Goal: Task Accomplishment & Management: Use online tool/utility

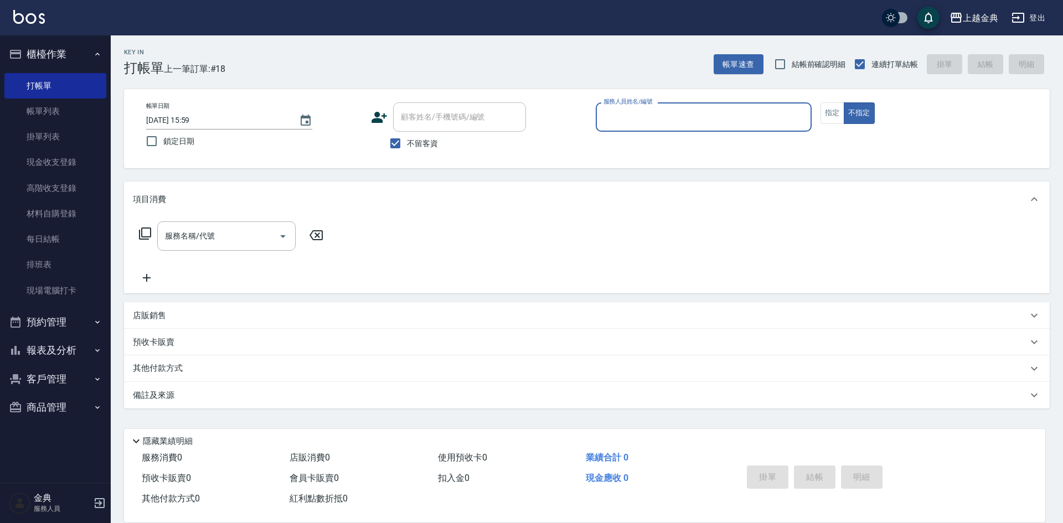
click at [741, 114] on input "服務人員姓名/編號" at bounding box center [704, 116] width 206 height 19
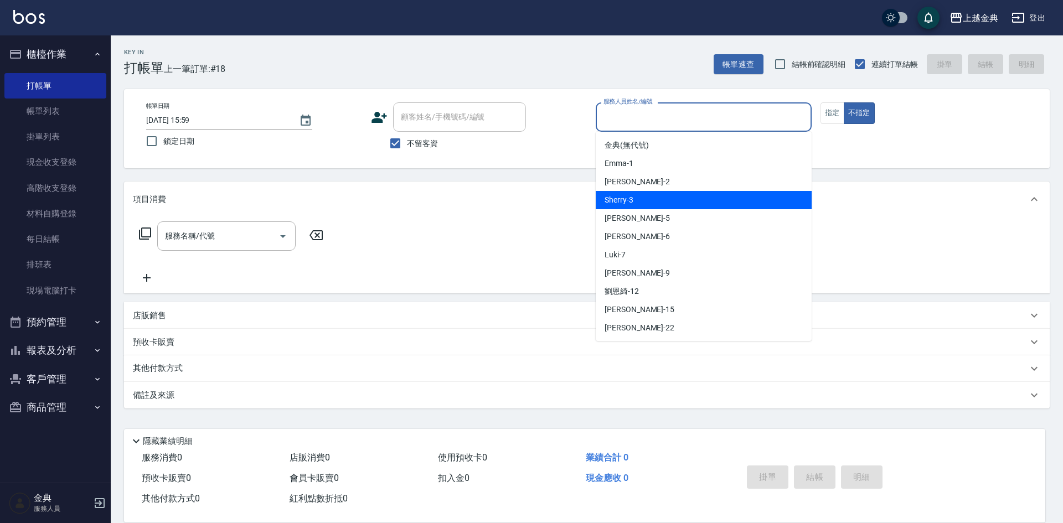
click at [680, 204] on div "Sherry -3" at bounding box center [704, 200] width 216 height 18
type input "Sherry-3"
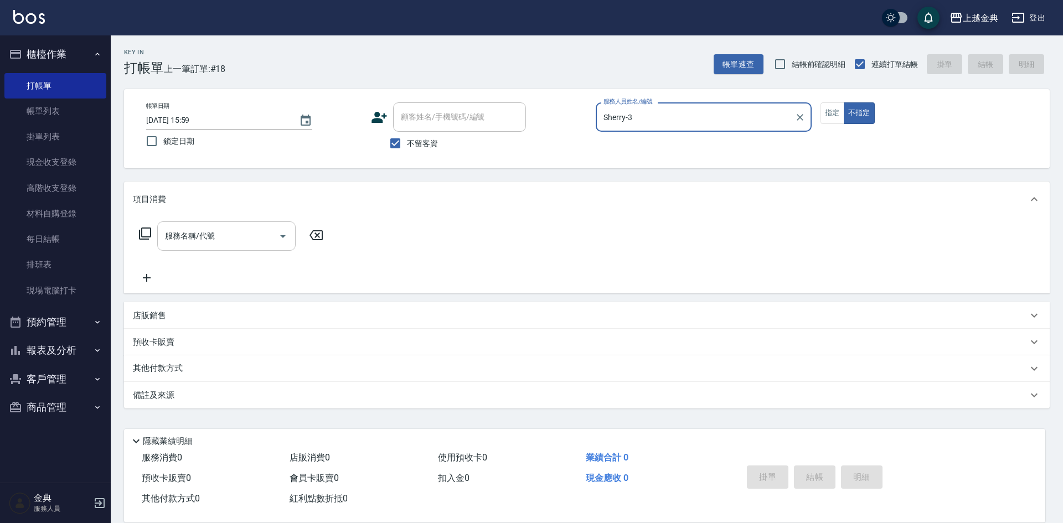
click at [286, 234] on icon "Open" at bounding box center [282, 236] width 13 height 13
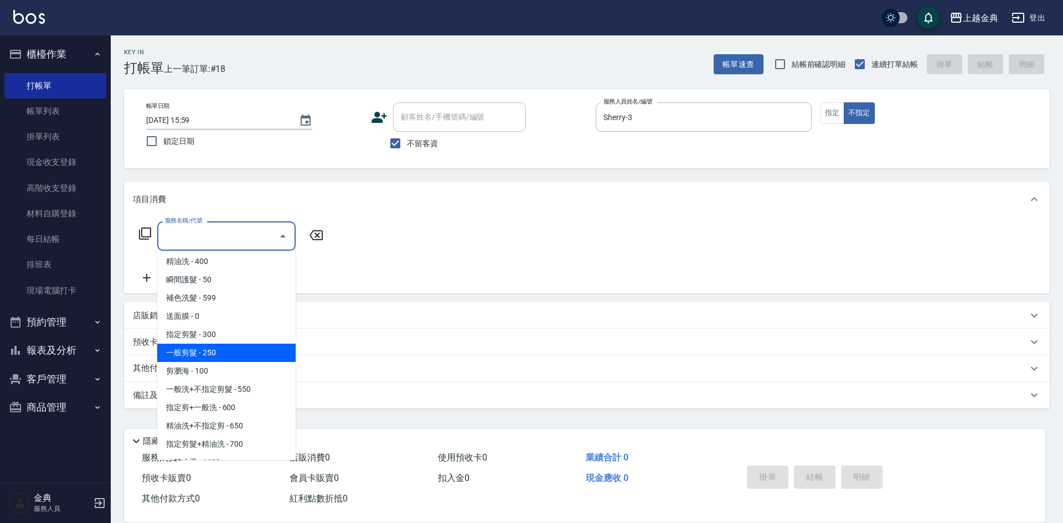
scroll to position [111, 0]
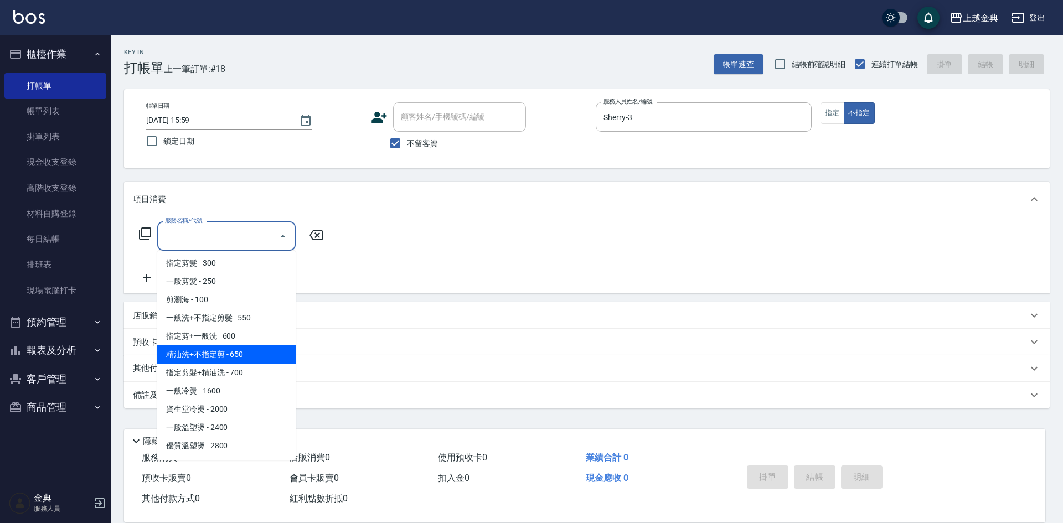
click at [259, 349] on span "精油洗+不指定剪 - 650" at bounding box center [226, 355] width 138 height 18
type input "精油洗+不指定剪(205)"
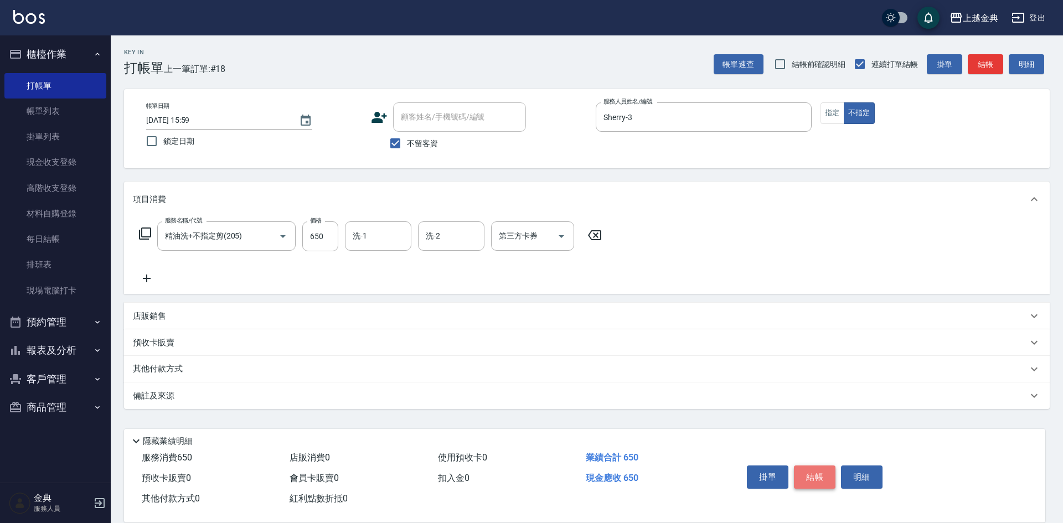
click at [813, 470] on button "結帳" at bounding box center [815, 477] width 42 height 23
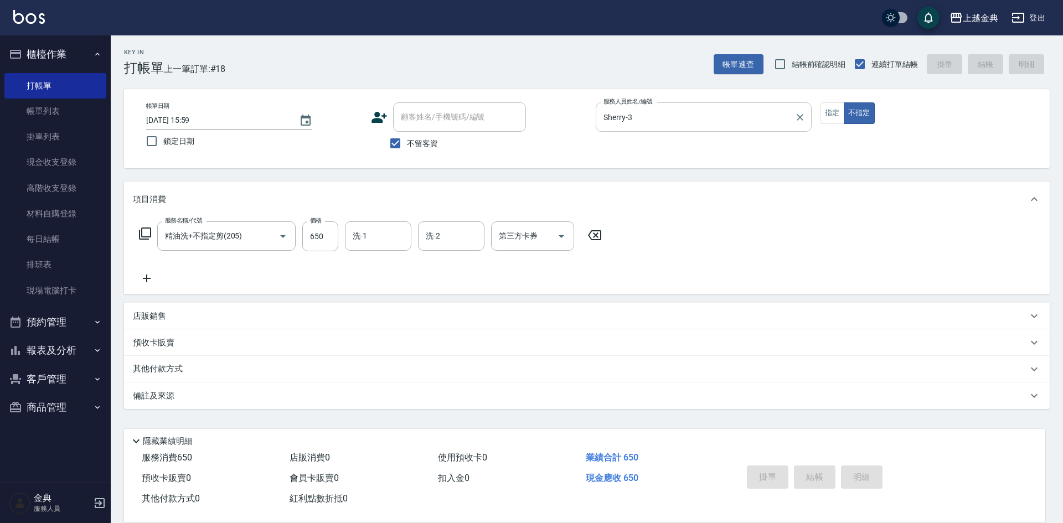
type input "[DATE] 16:58"
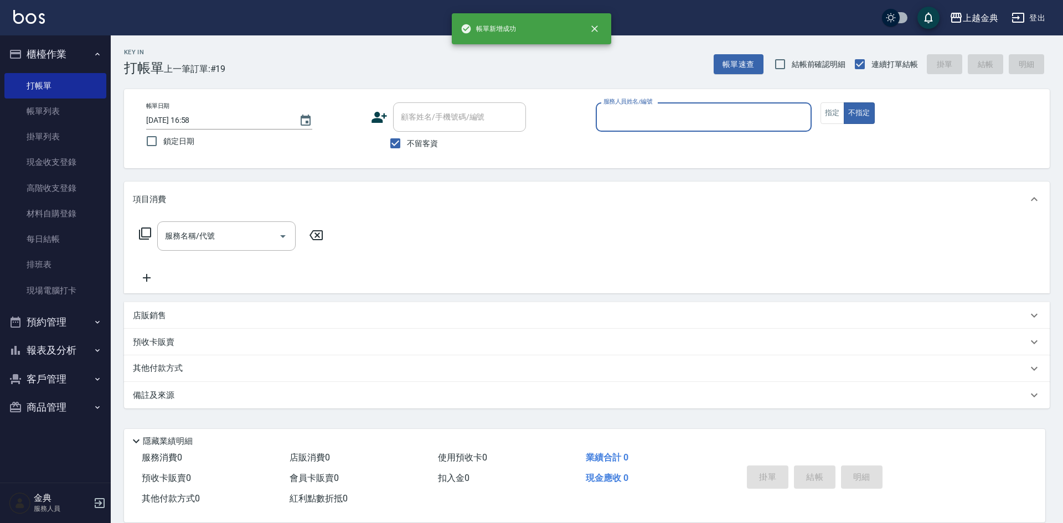
click at [719, 114] on input "服務人員姓名/編號" at bounding box center [704, 116] width 206 height 19
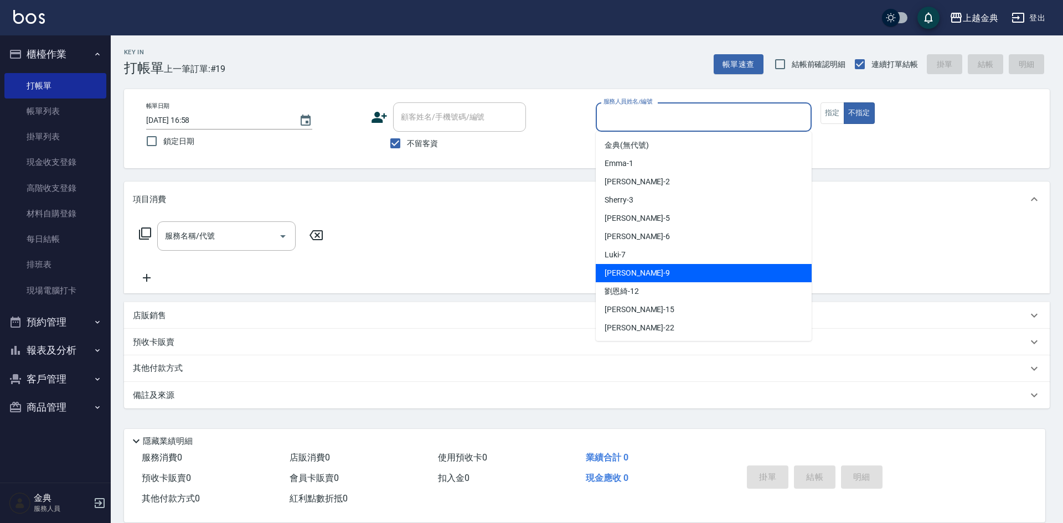
click at [707, 275] on div "[PERSON_NAME] -9" at bounding box center [704, 273] width 216 height 18
type input "[PERSON_NAME]-9"
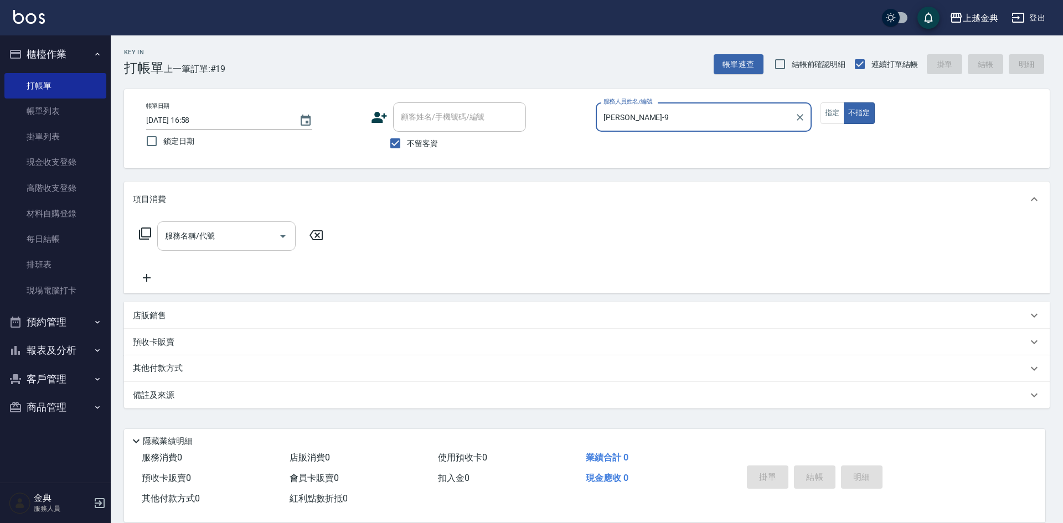
click at [281, 234] on icon "Open" at bounding box center [282, 236] width 13 height 13
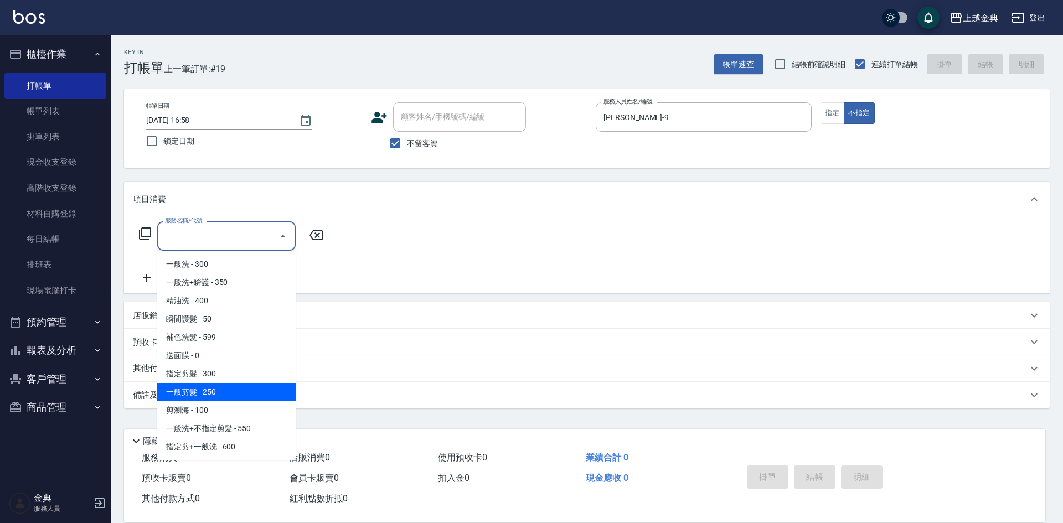
click at [262, 393] on span "一般剪髮 - 250" at bounding box center [226, 392] width 138 height 18
type input "一般剪髮(200)"
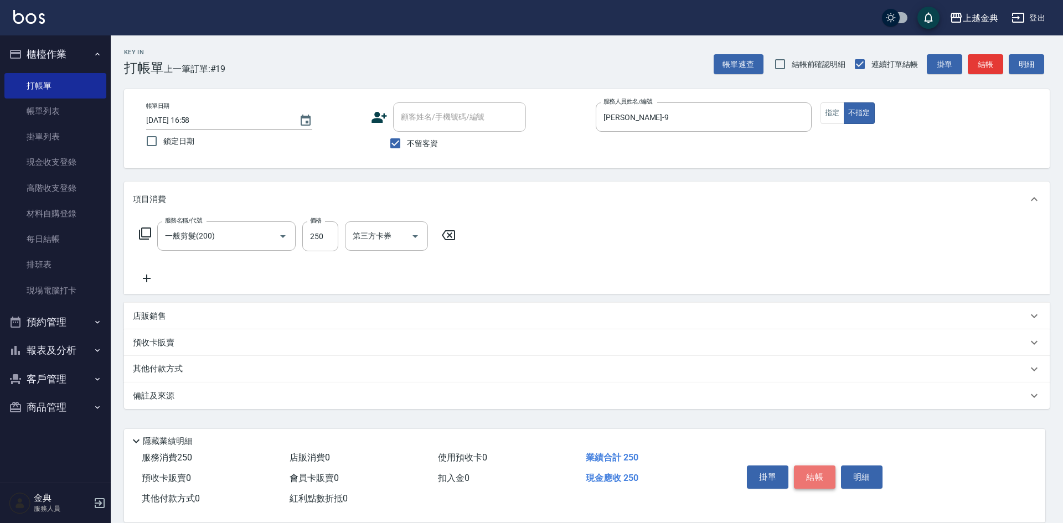
click at [807, 470] on button "結帳" at bounding box center [815, 477] width 42 height 23
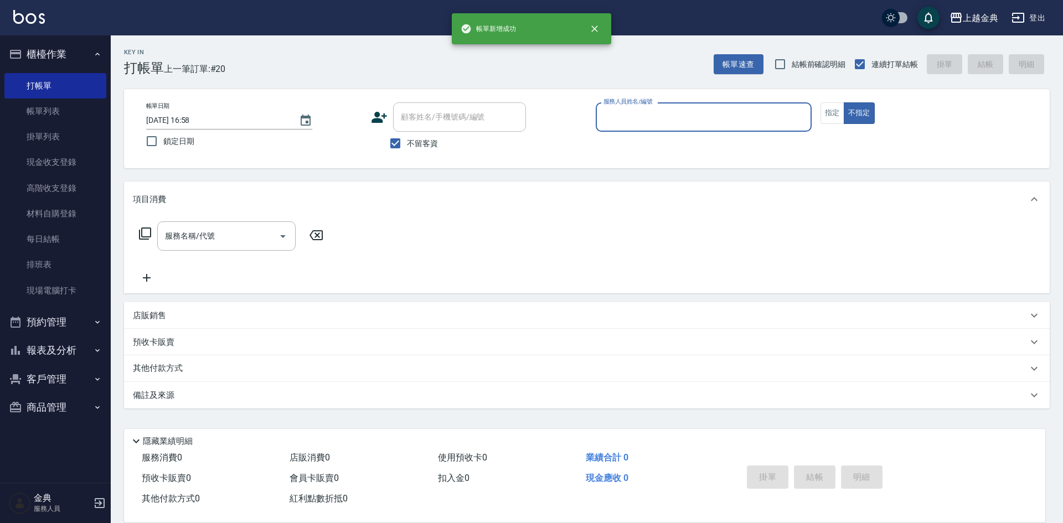
click at [751, 107] on div "服務人員姓名/編號" at bounding box center [704, 116] width 216 height 29
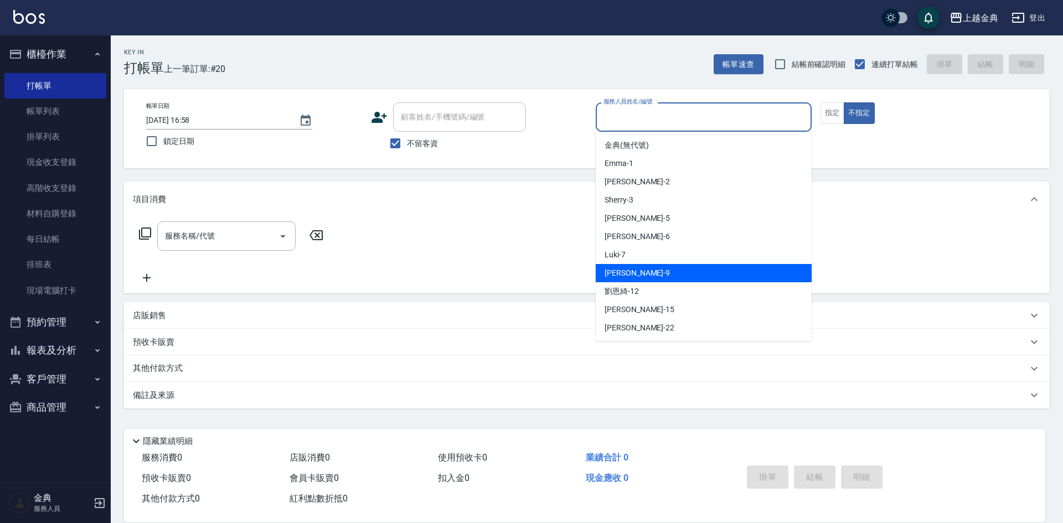
click at [693, 270] on div "[PERSON_NAME] -9" at bounding box center [704, 273] width 216 height 18
type input "[PERSON_NAME]-9"
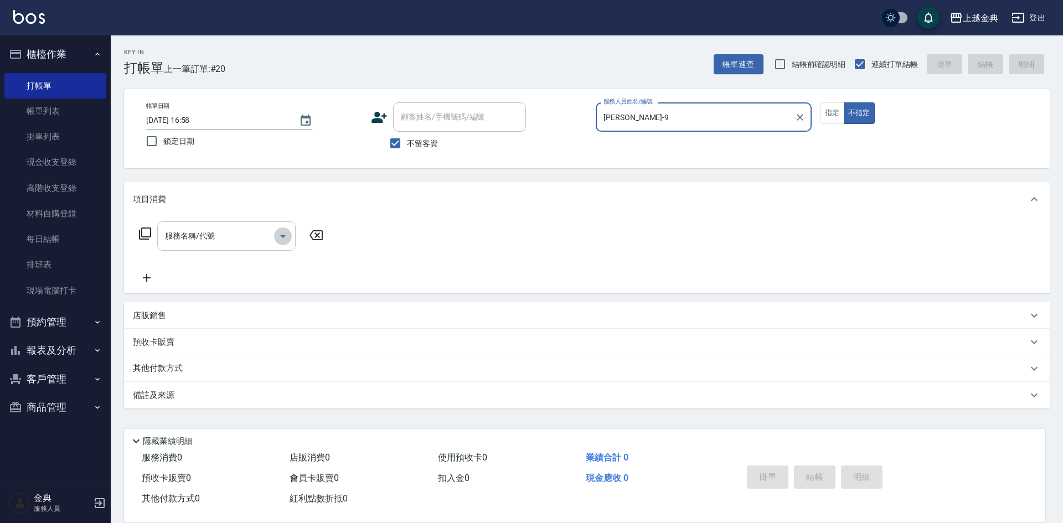
click at [285, 235] on icon "Open" at bounding box center [283, 236] width 6 height 3
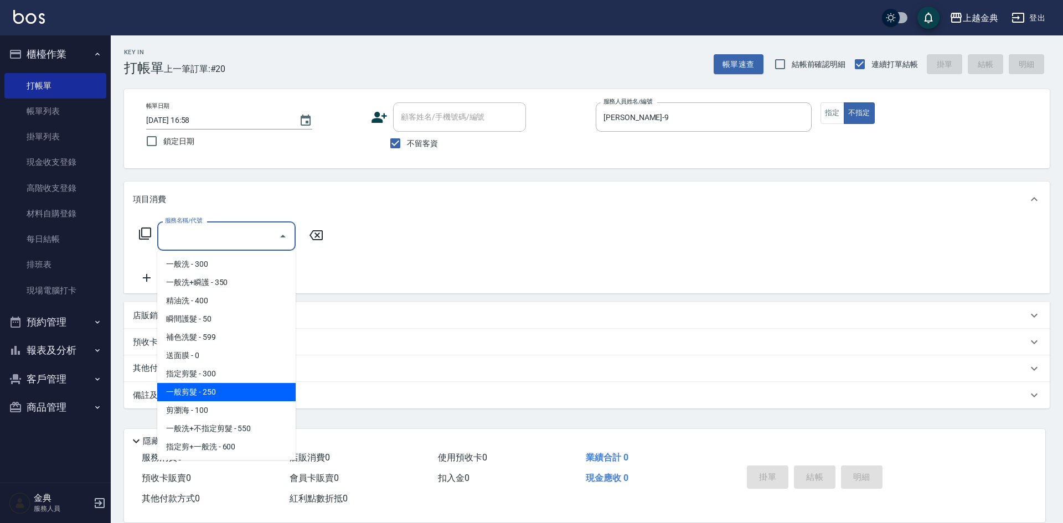
click at [261, 394] on span "一般剪髮 - 250" at bounding box center [226, 392] width 138 height 18
type input "一般剪髮(200)"
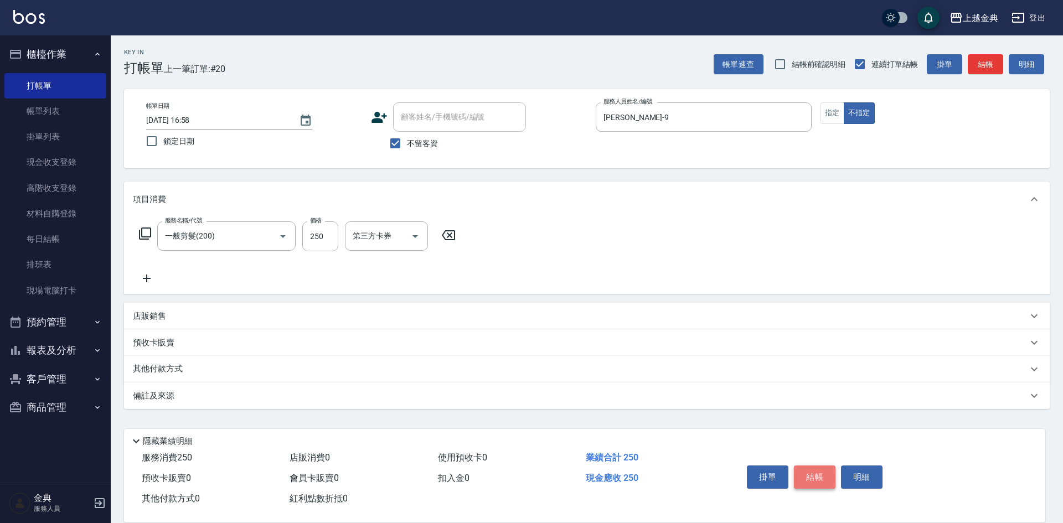
click at [805, 470] on button "結帳" at bounding box center [815, 477] width 42 height 23
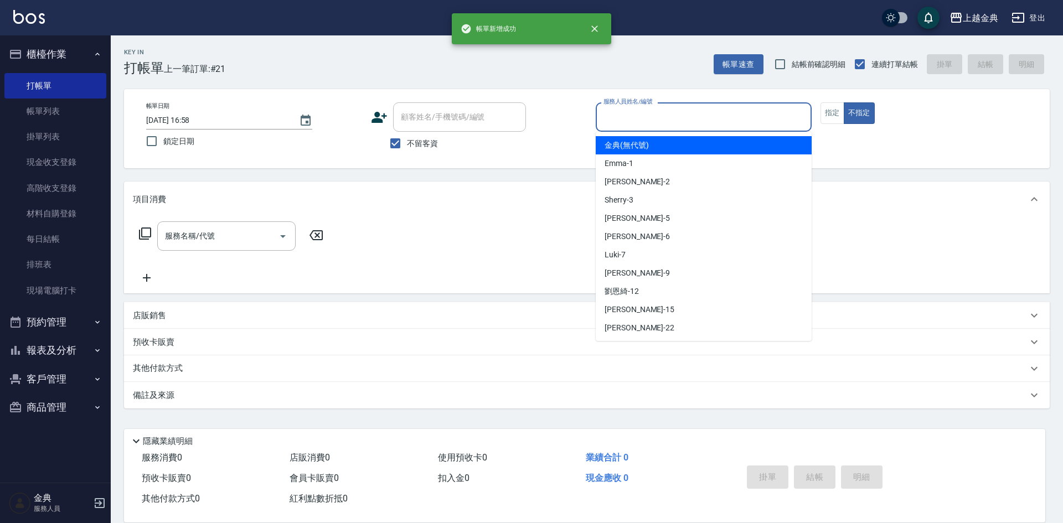
click at [770, 112] on input "服務人員姓名/編號" at bounding box center [704, 116] width 206 height 19
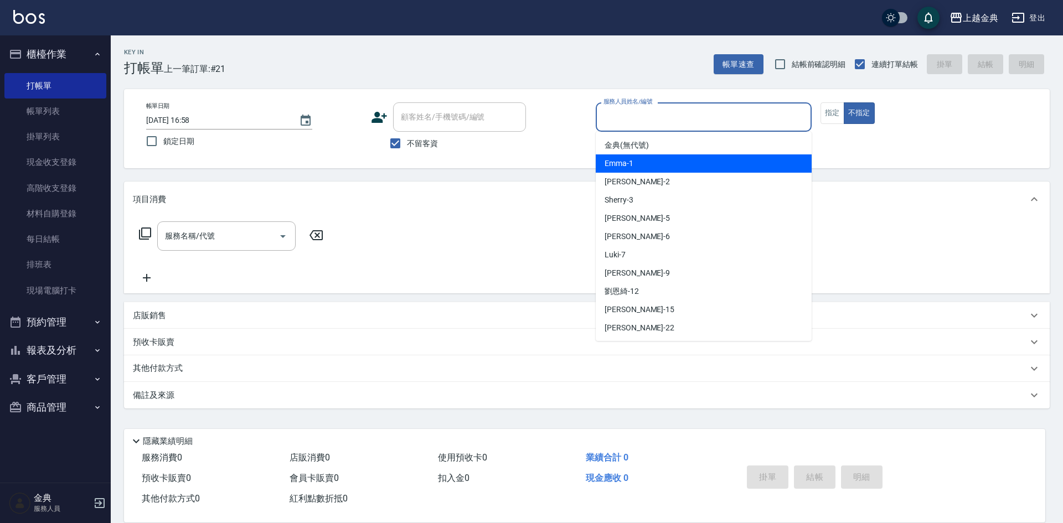
click at [727, 164] on div "Emma -1" at bounding box center [704, 164] width 216 height 18
type input "Emma-1"
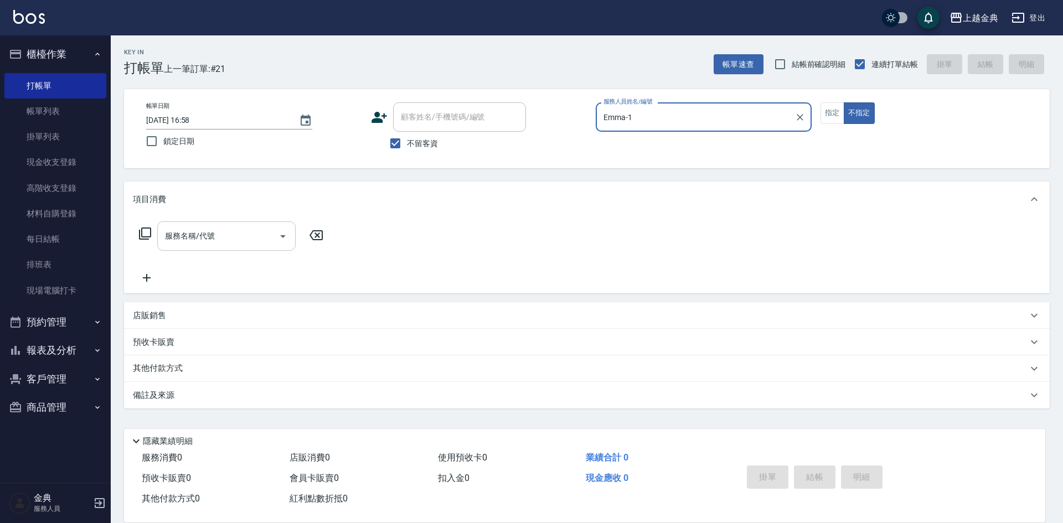
click at [285, 235] on icon "Open" at bounding box center [283, 236] width 6 height 3
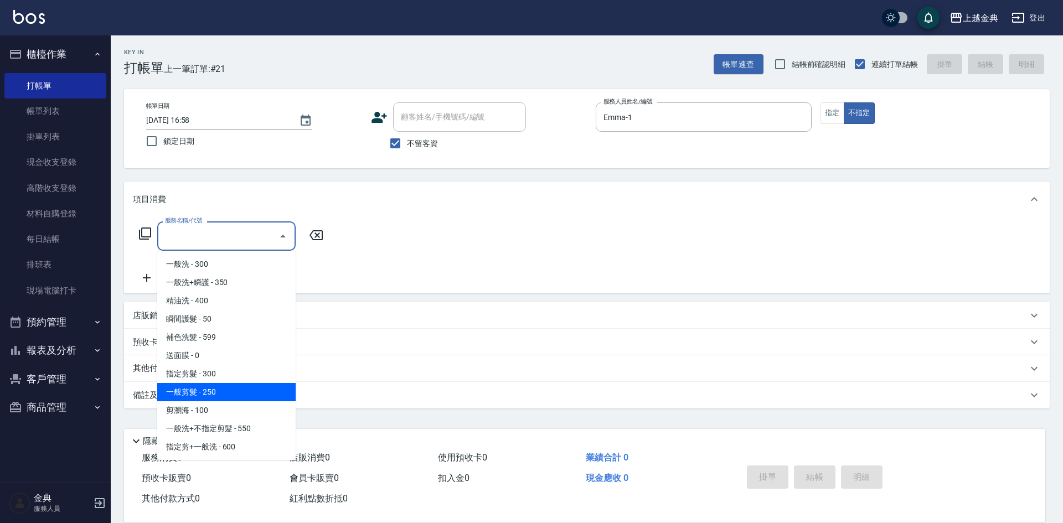
click at [264, 388] on span "一般剪髮 - 250" at bounding box center [226, 392] width 138 height 18
type input "一般剪髮(200)"
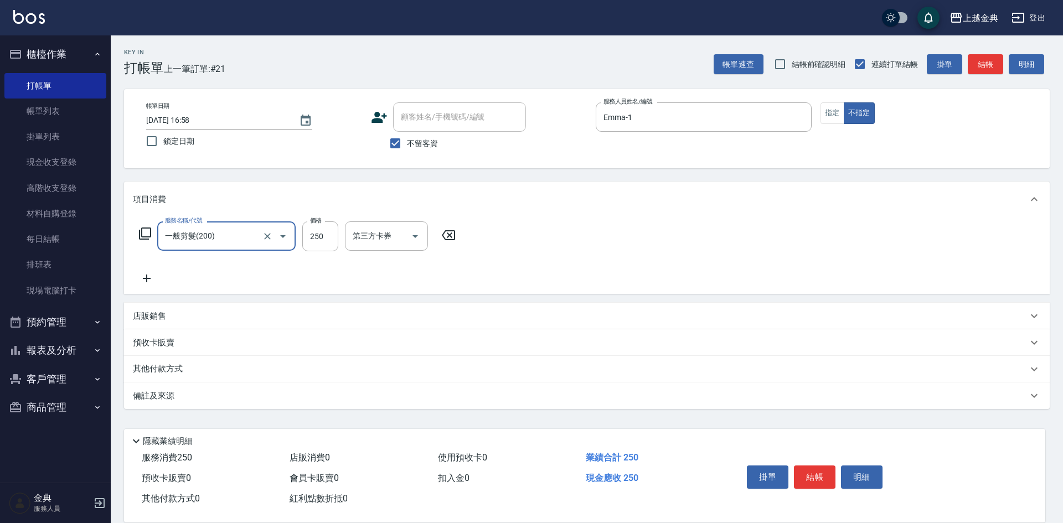
click at [812, 473] on button "結帳" at bounding box center [815, 477] width 42 height 23
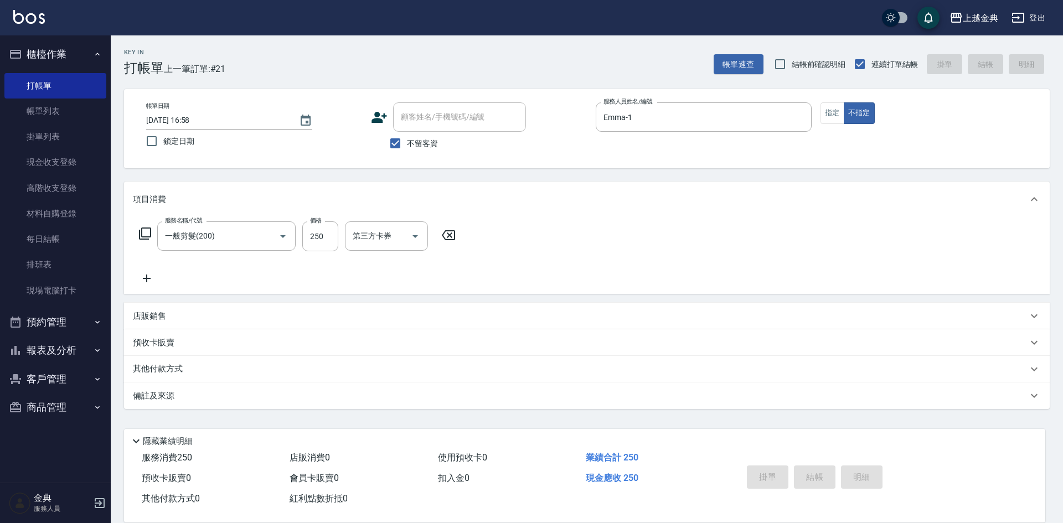
type input "[DATE] 16:59"
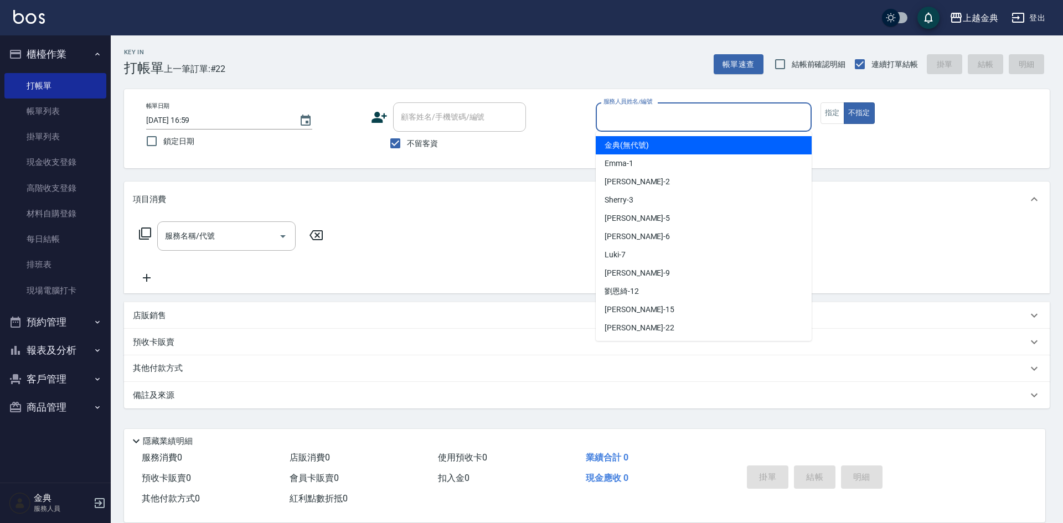
click at [711, 112] on input "服務人員姓名/編號" at bounding box center [704, 116] width 206 height 19
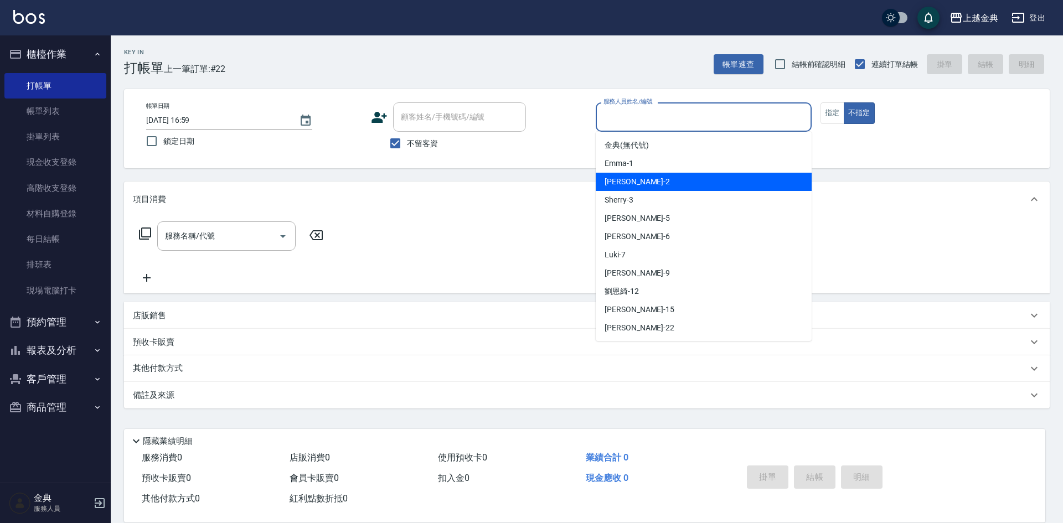
click at [672, 179] on div "Cindy -2" at bounding box center [704, 182] width 216 height 18
type input "Cindy-2"
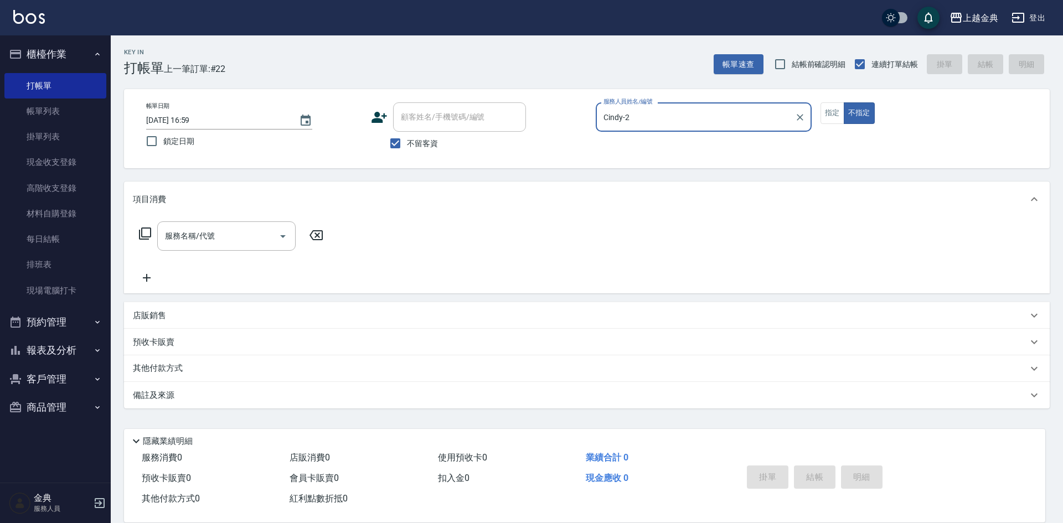
click at [145, 235] on icon at bounding box center [144, 233] width 13 height 13
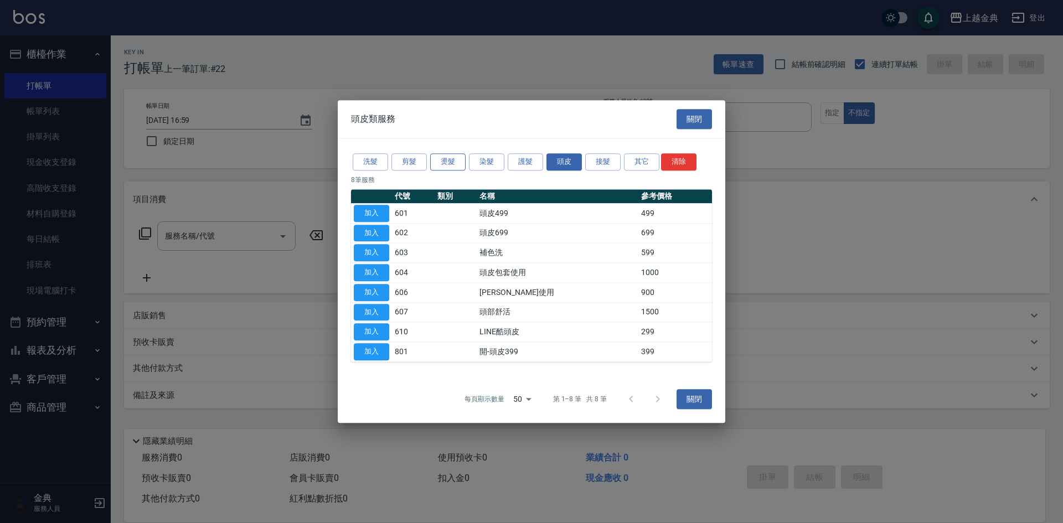
click at [452, 159] on button "燙髮" at bounding box center [447, 161] width 35 height 17
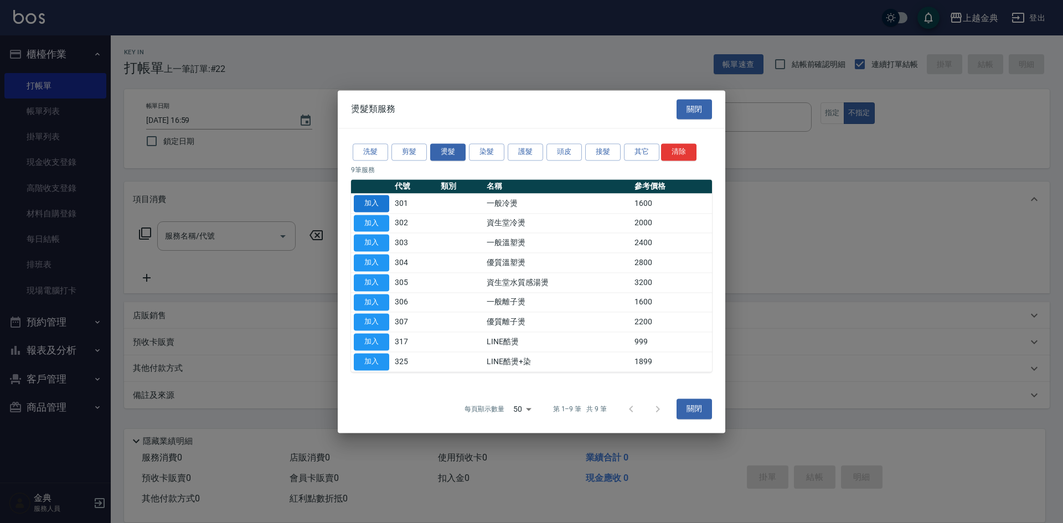
click at [371, 202] on button "加入" at bounding box center [371, 203] width 35 height 17
type input "一般冷燙(301)"
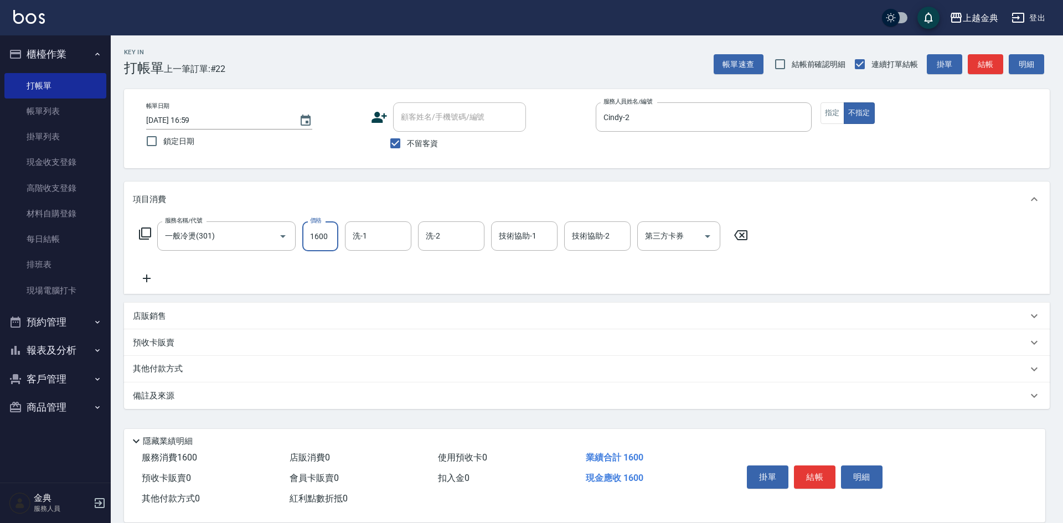
click at [326, 233] on input "1600" at bounding box center [320, 237] width 36 height 30
type input "900"
click at [814, 471] on button "結帳" at bounding box center [815, 477] width 42 height 23
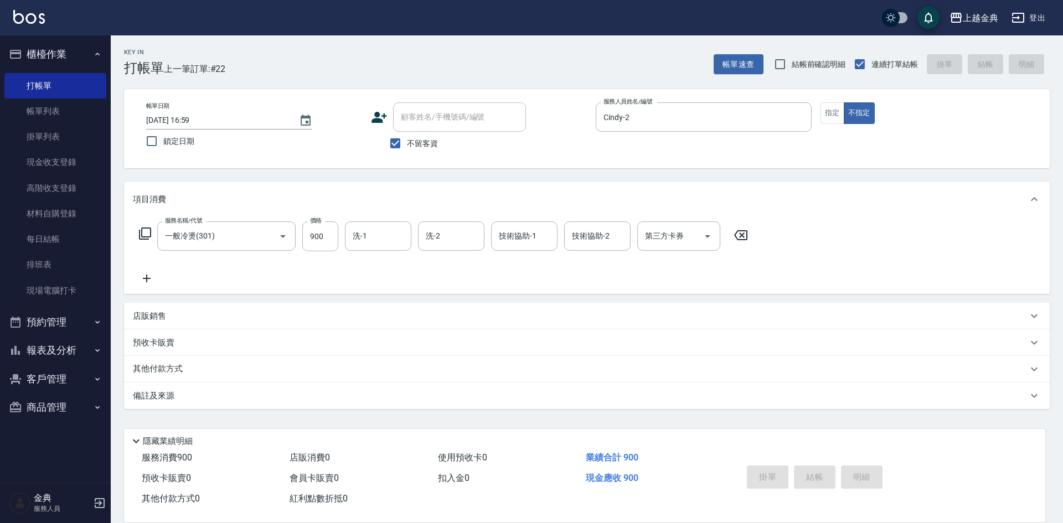
type input "[DATE] 17:00"
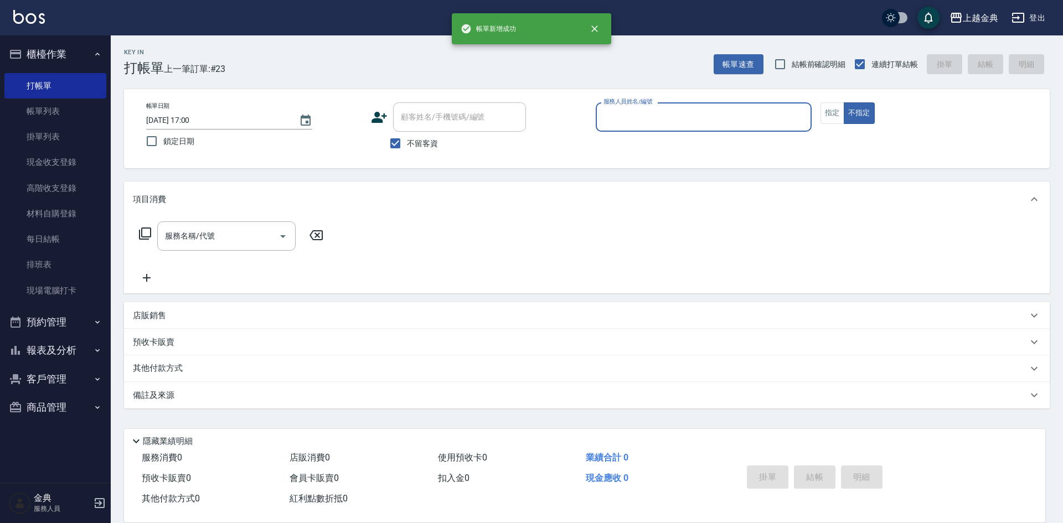
click at [769, 117] on input "服務人員姓名/編號" at bounding box center [704, 116] width 206 height 19
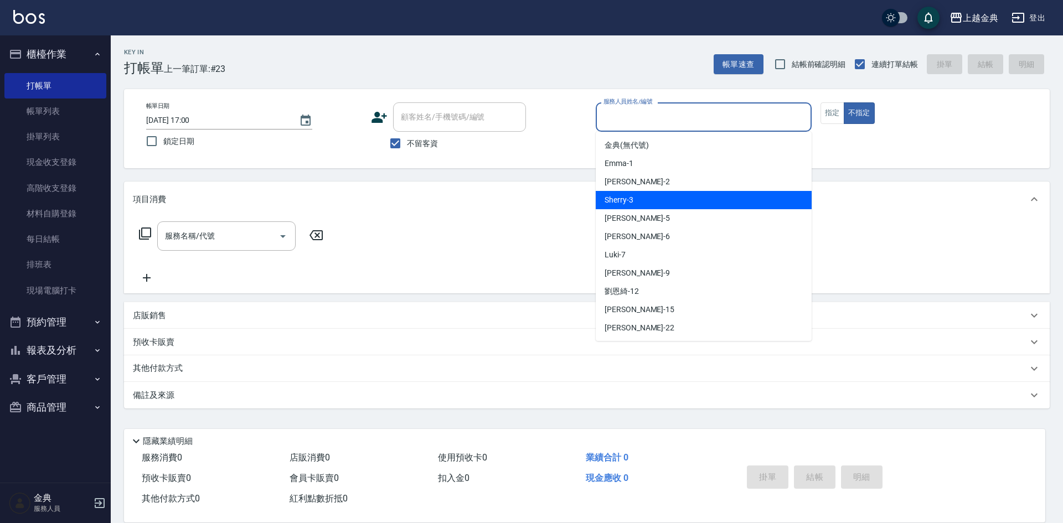
click at [714, 194] on div "Sherry -3" at bounding box center [704, 200] width 216 height 18
type input "Sherry-3"
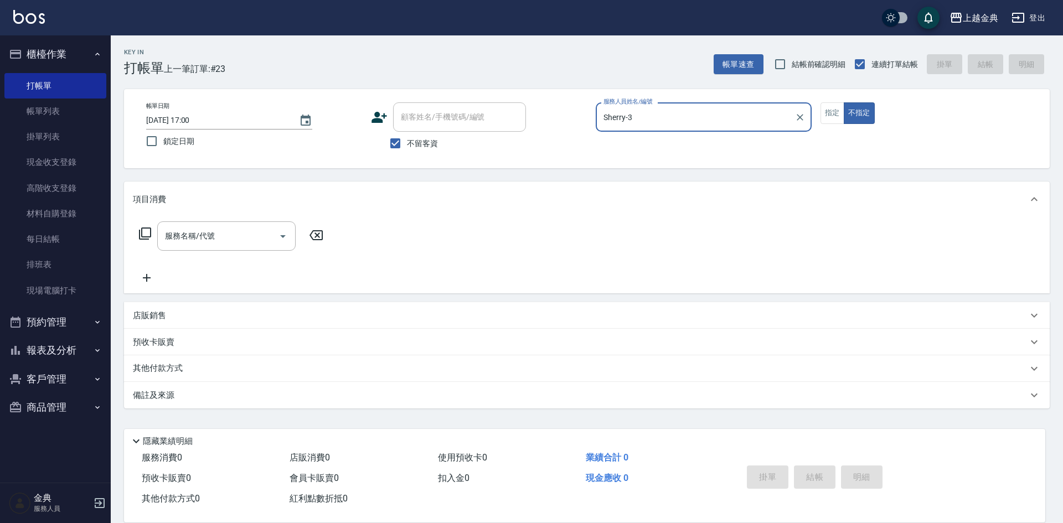
click at [142, 232] on icon at bounding box center [145, 234] width 12 height 12
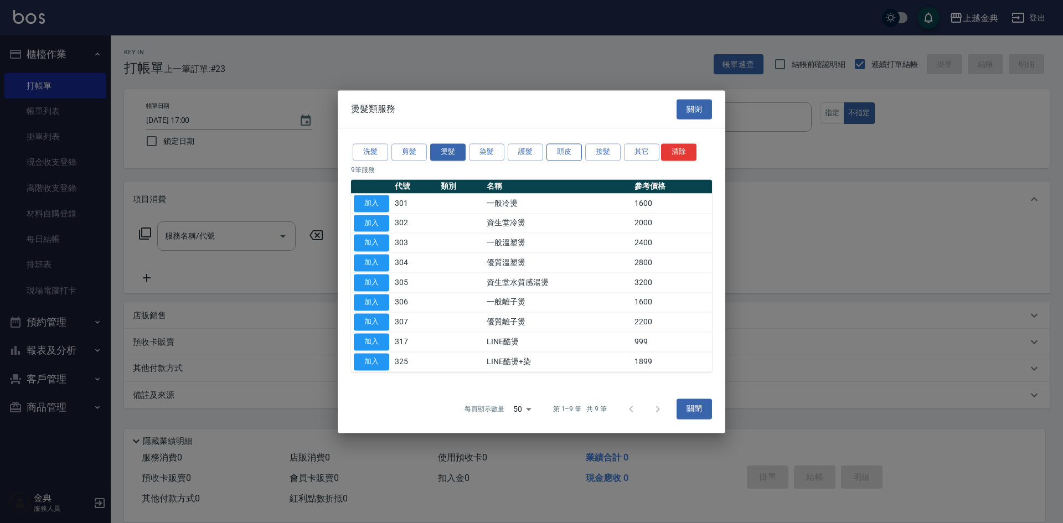
click at [551, 152] on button "頭皮" at bounding box center [564, 151] width 35 height 17
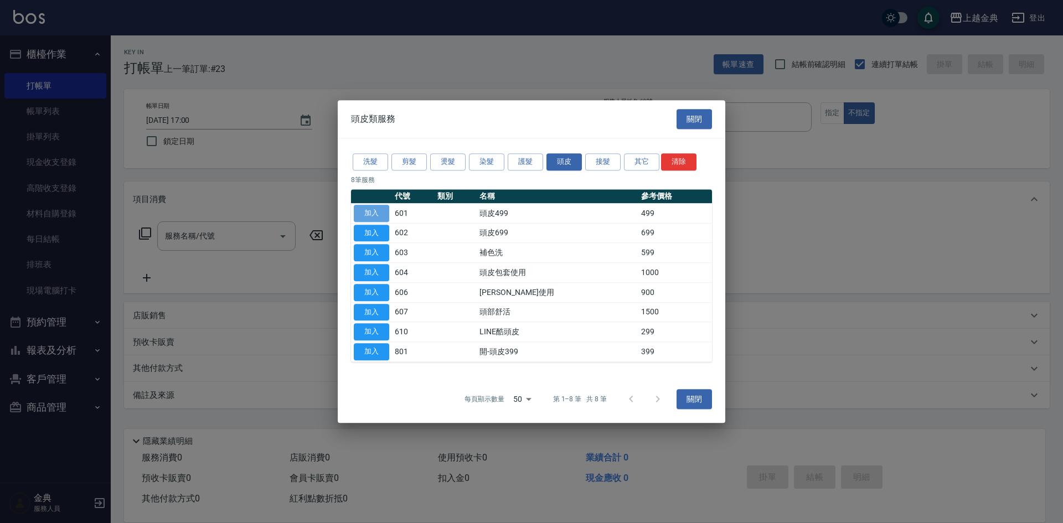
click at [375, 213] on button "加入" at bounding box center [371, 213] width 35 height 17
type input "頭皮499(601)"
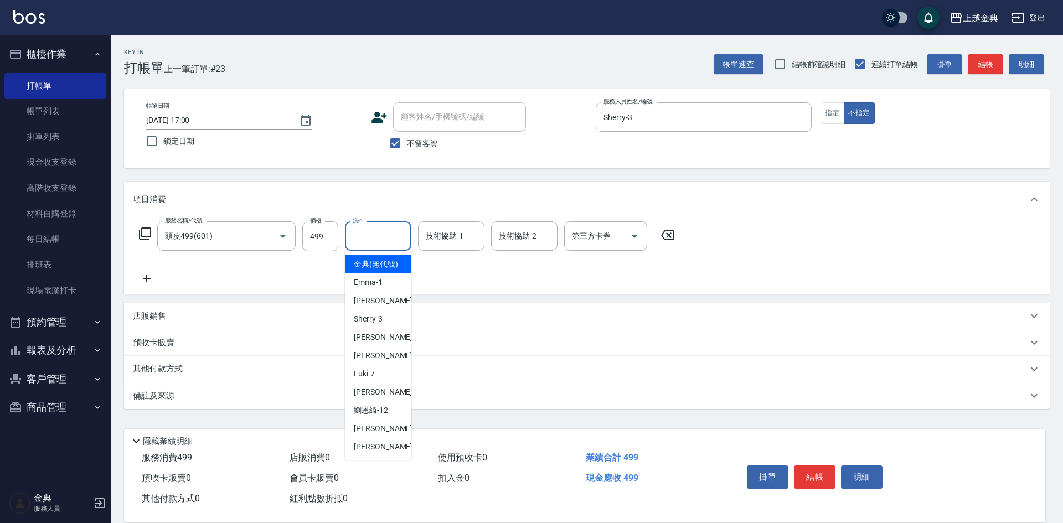
click at [371, 235] on input "洗-1" at bounding box center [378, 236] width 56 height 19
click at [387, 345] on div "[PERSON_NAME] -5" at bounding box center [378, 337] width 66 height 18
type input "[PERSON_NAME]-5"
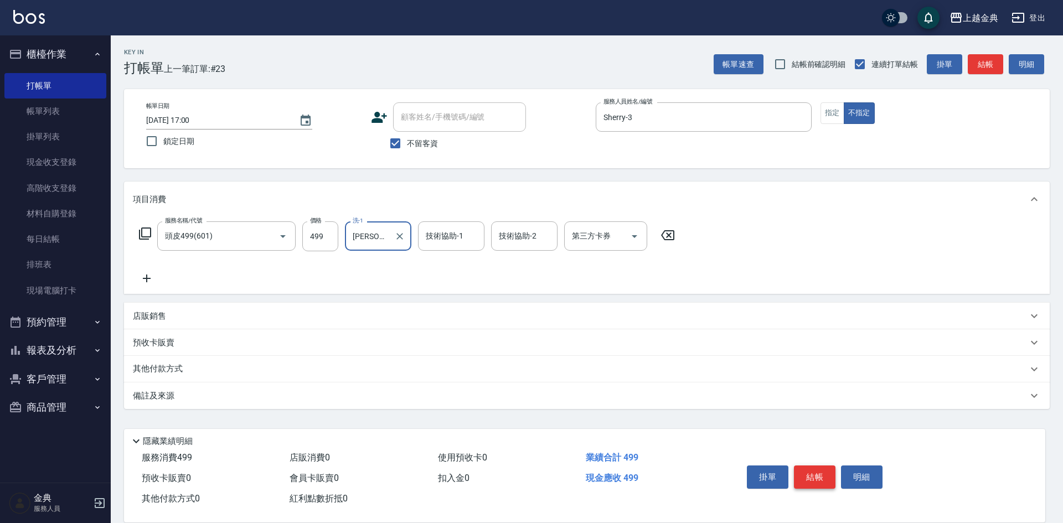
click at [810, 471] on button "結帳" at bounding box center [815, 477] width 42 height 23
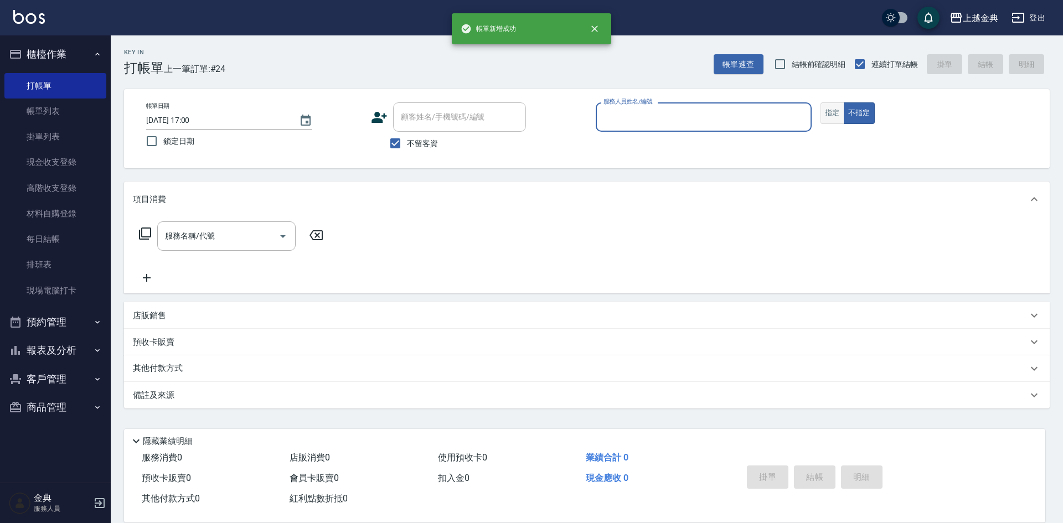
click at [824, 121] on button "指定" at bounding box center [833, 113] width 24 height 22
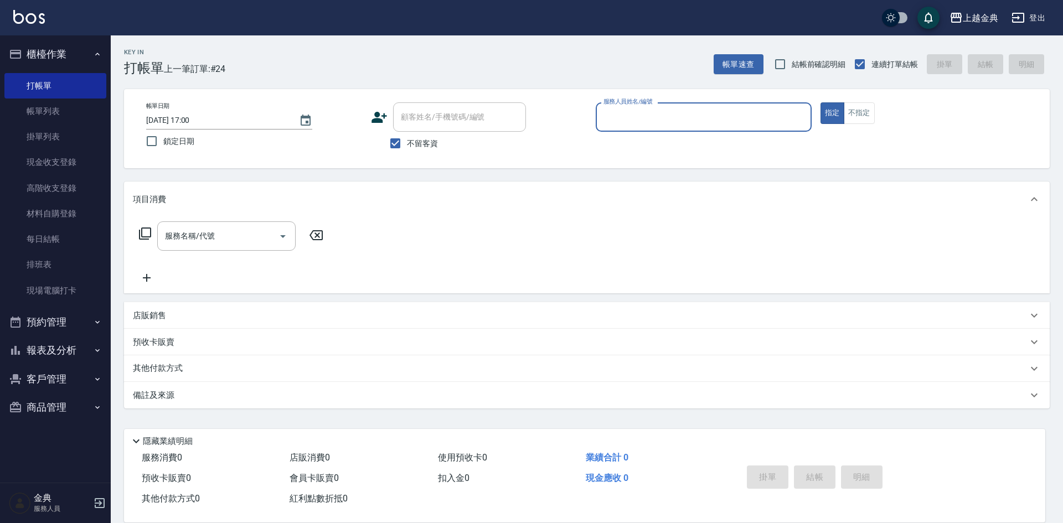
click at [727, 107] on div "服務人員姓名/編號" at bounding box center [704, 116] width 216 height 29
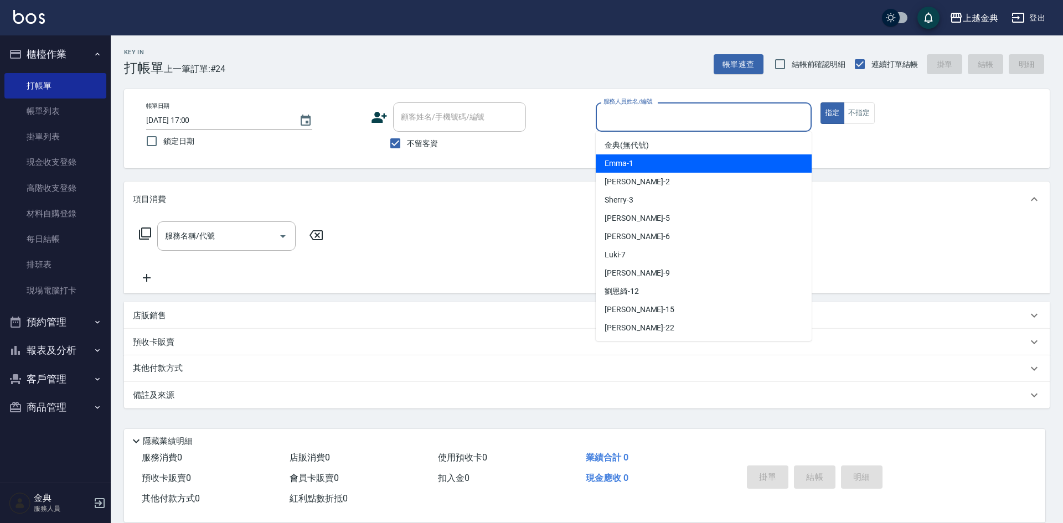
click at [699, 158] on div "Emma -1" at bounding box center [704, 164] width 216 height 18
type input "Emma-1"
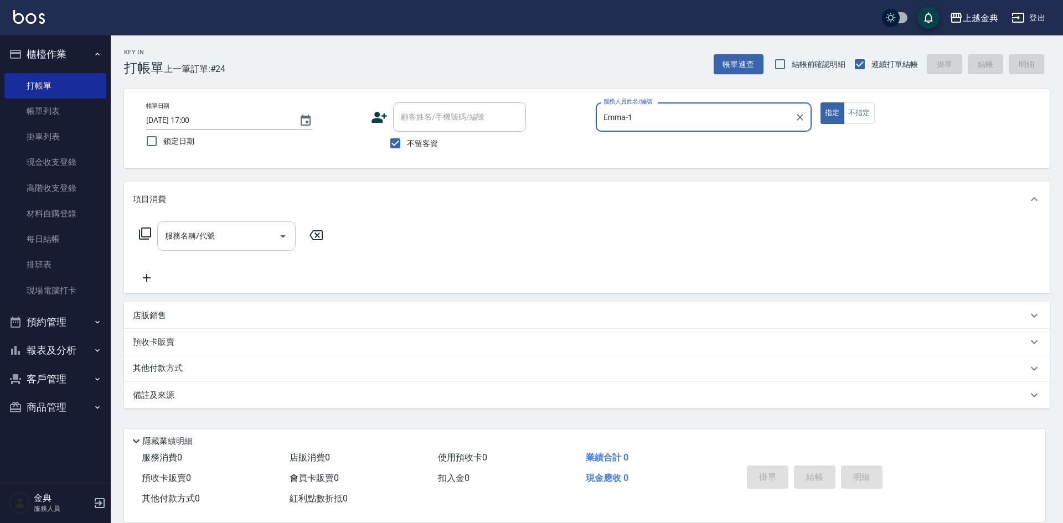
click at [281, 236] on icon "Open" at bounding box center [282, 236] width 13 height 13
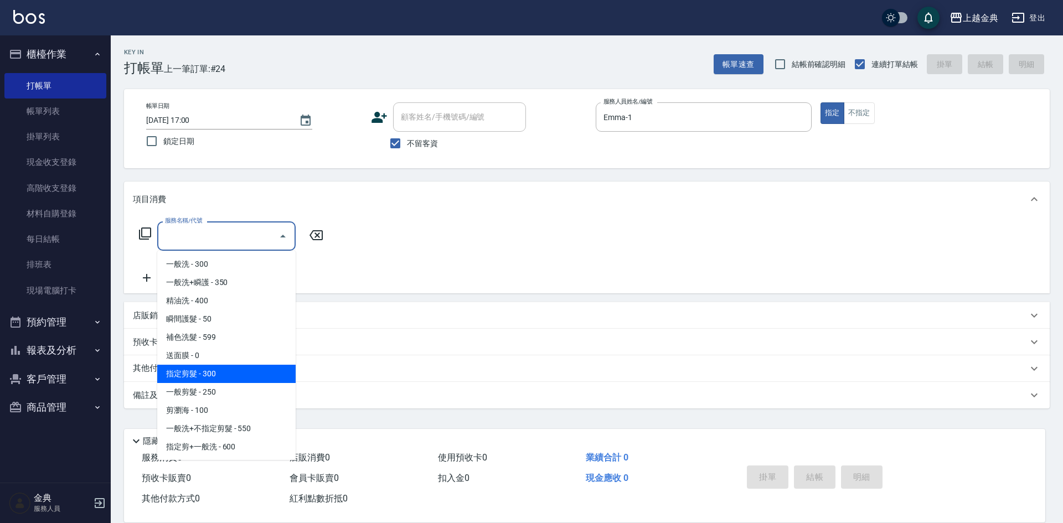
click at [245, 372] on span "指定剪髮 - 300" at bounding box center [226, 374] width 138 height 18
type input "指定剪髮(199)"
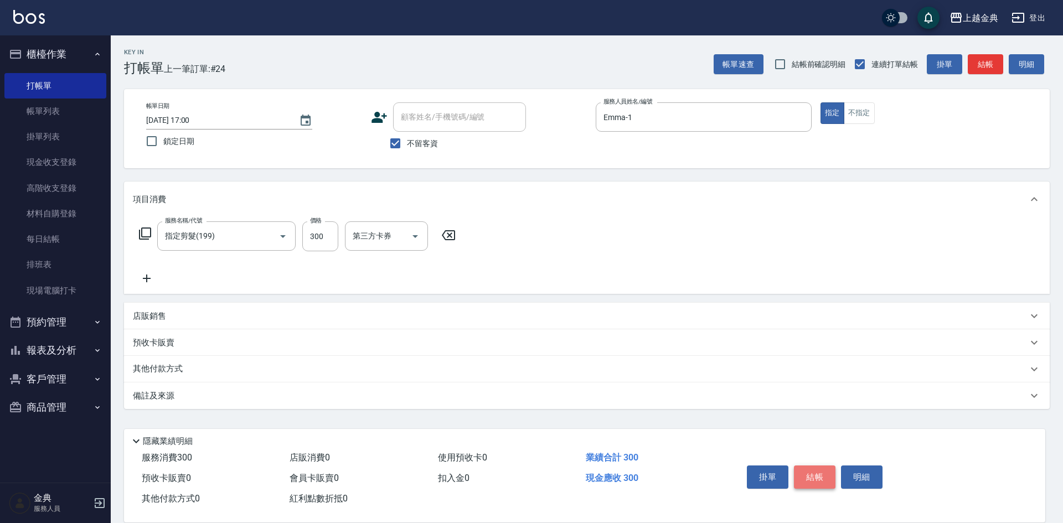
click at [804, 472] on button "結帳" at bounding box center [815, 477] width 42 height 23
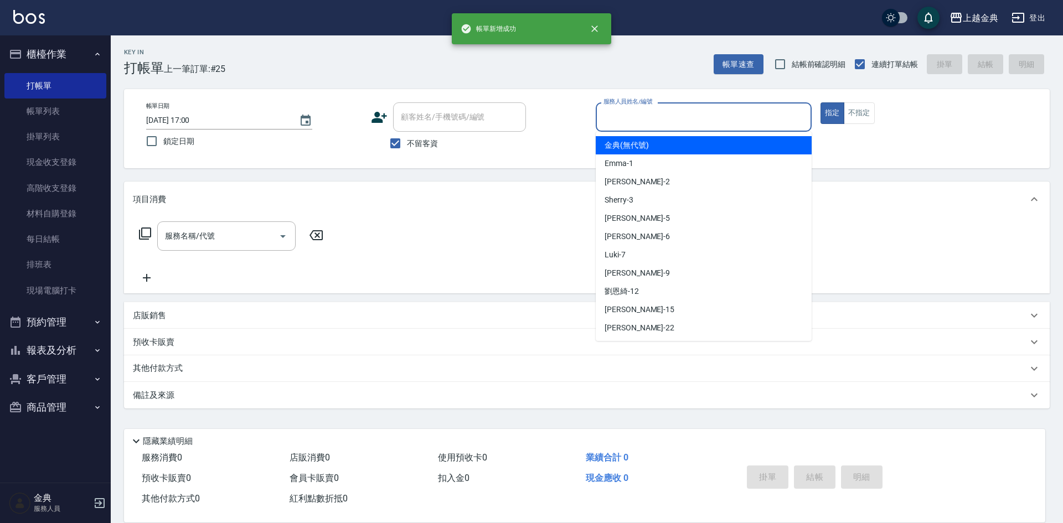
click at [741, 123] on input "服務人員姓名/編號" at bounding box center [704, 116] width 206 height 19
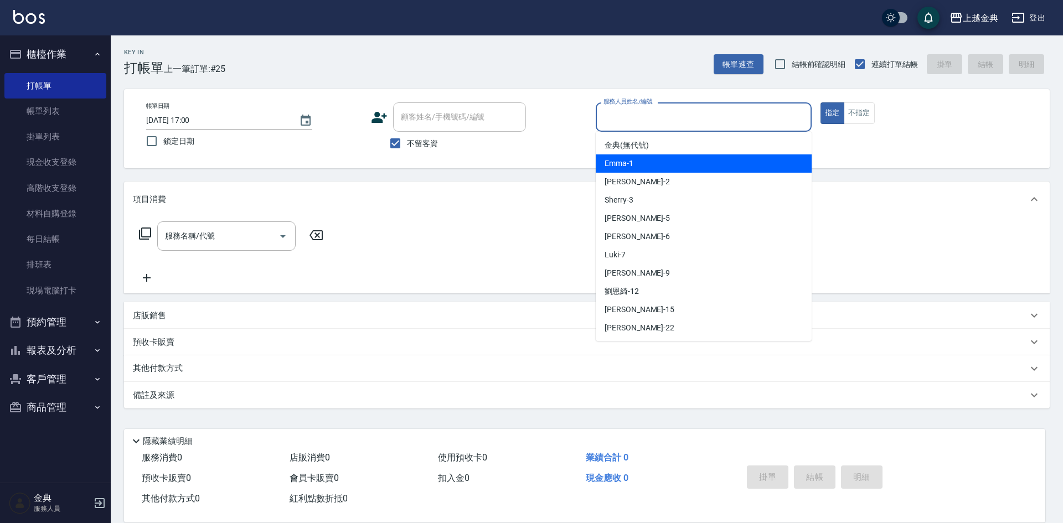
click at [693, 164] on div "Emma -1" at bounding box center [704, 164] width 216 height 18
type input "Emma-1"
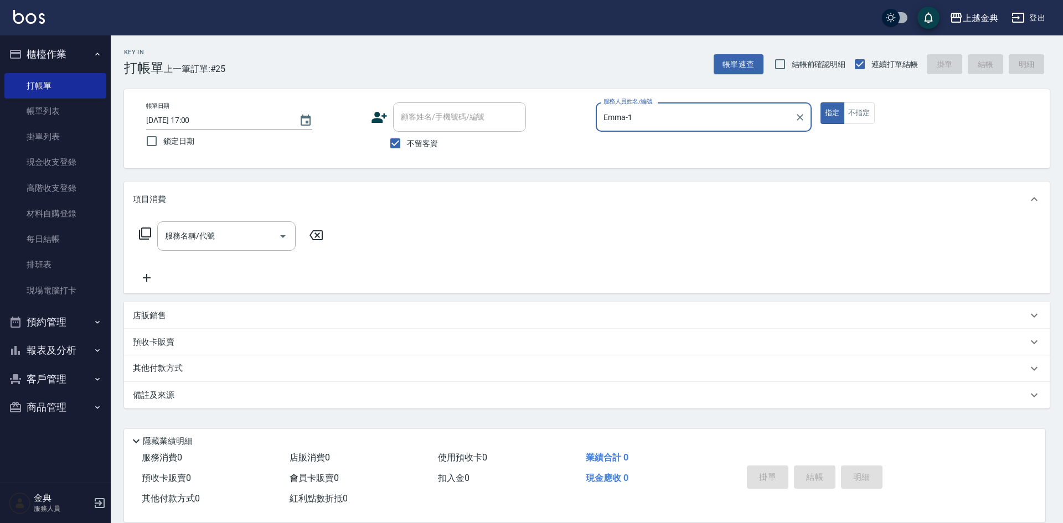
click at [144, 234] on icon at bounding box center [144, 233] width 13 height 13
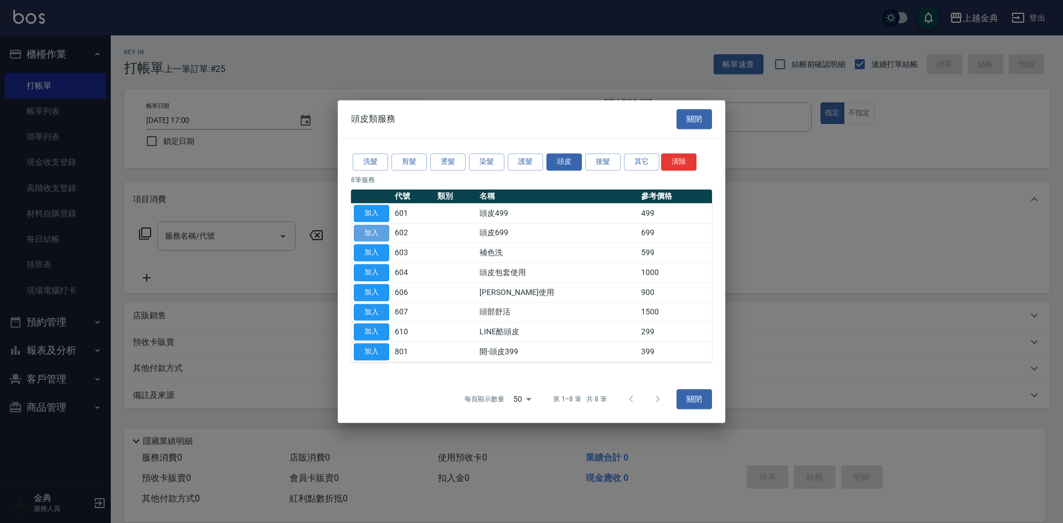
click at [369, 233] on button "加入" at bounding box center [371, 233] width 35 height 17
type input "頭皮699(602)"
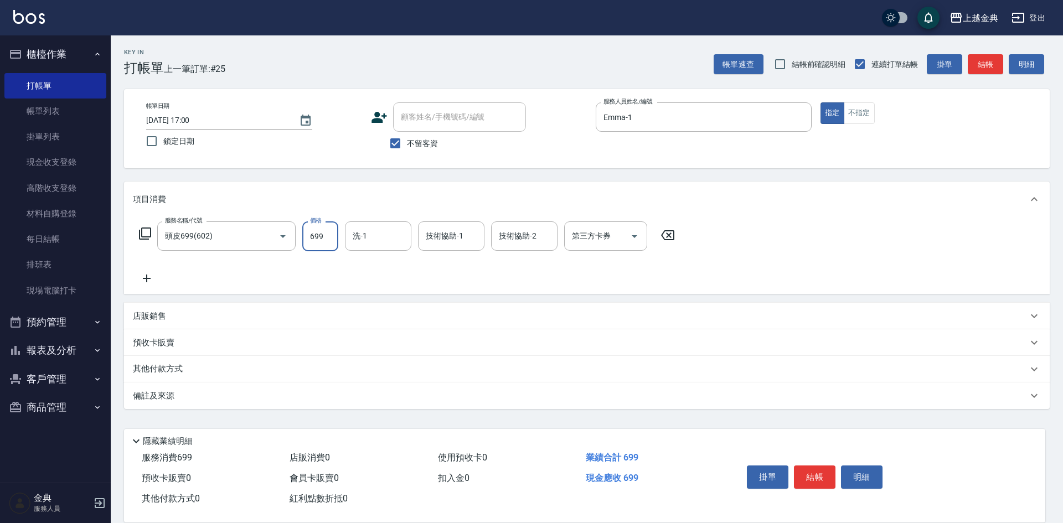
click at [323, 237] on input "699" at bounding box center [320, 237] width 36 height 30
type input "999"
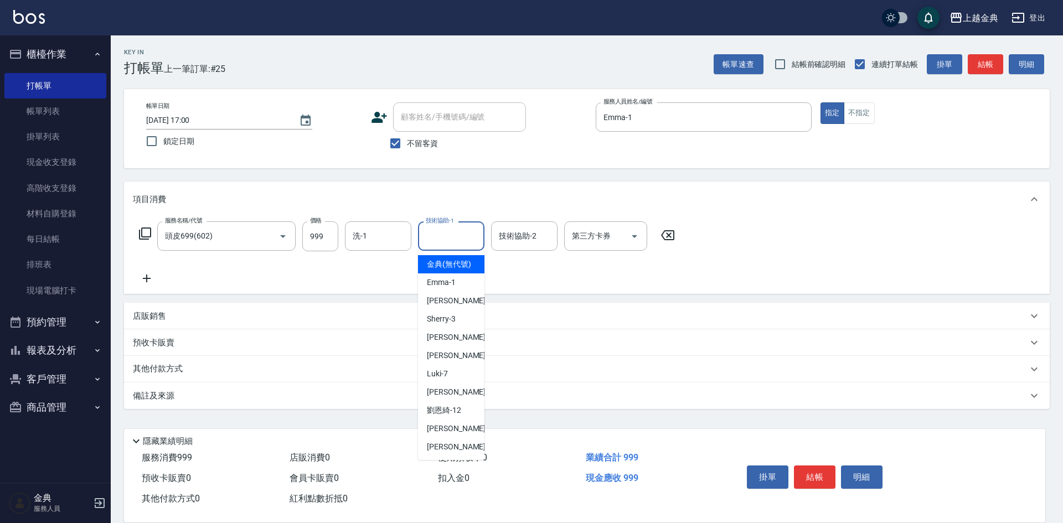
click at [462, 244] on input "技術協助-1" at bounding box center [451, 236] width 56 height 19
click at [447, 453] on span "[PERSON_NAME] -22" at bounding box center [462, 447] width 70 height 12
type input "[PERSON_NAME]-22"
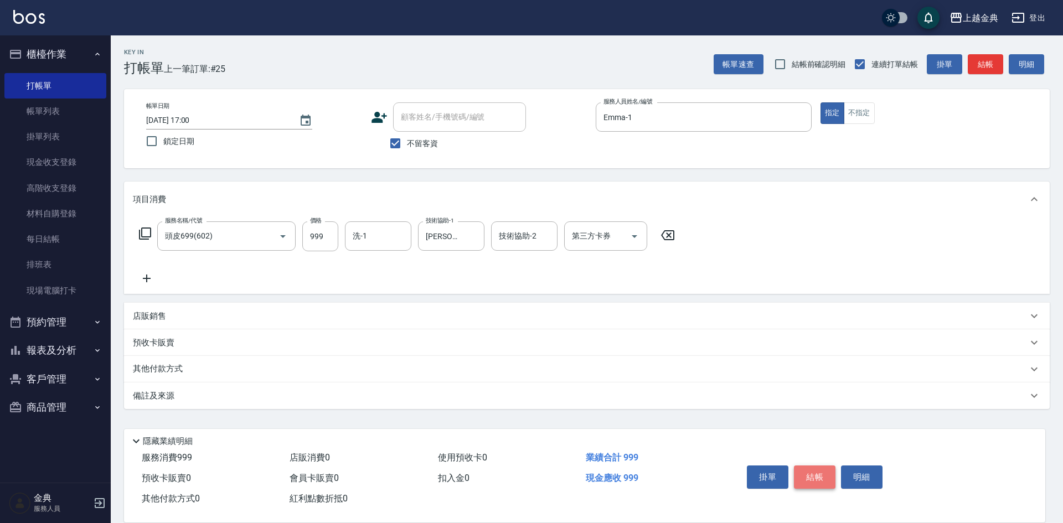
click at [807, 475] on button "結帳" at bounding box center [815, 477] width 42 height 23
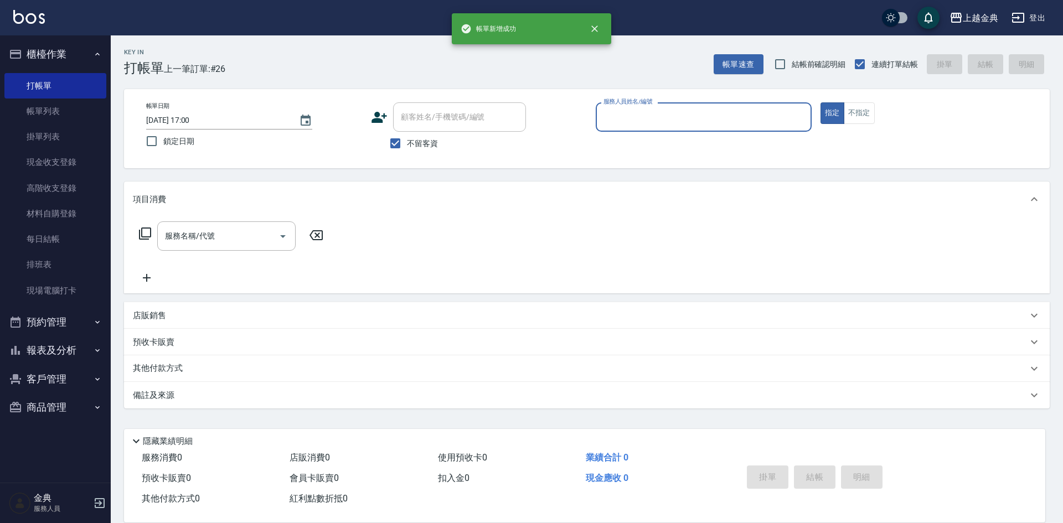
click at [749, 126] on input "服務人員姓名/編號" at bounding box center [704, 116] width 206 height 19
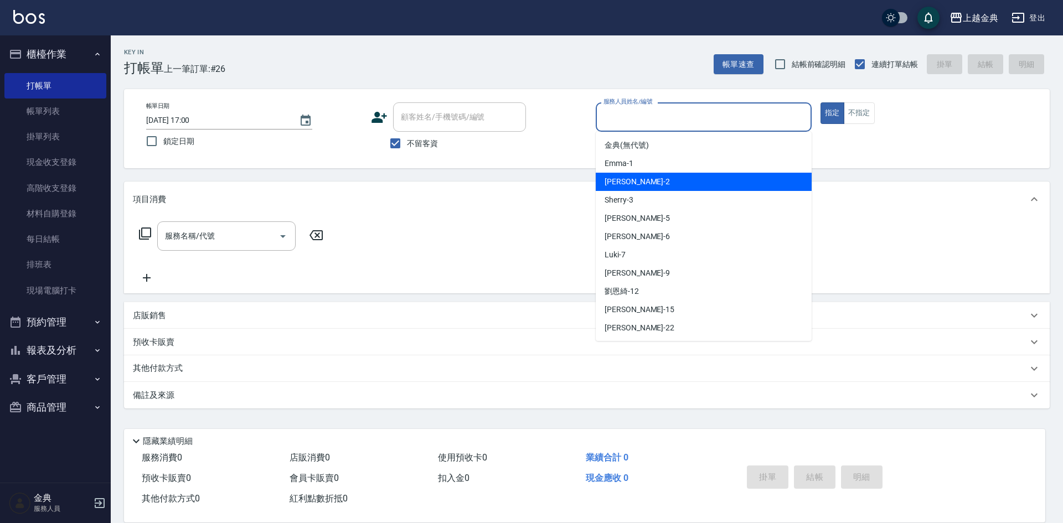
click at [713, 178] on div "Cindy -2" at bounding box center [704, 182] width 216 height 18
type input "Cindy-2"
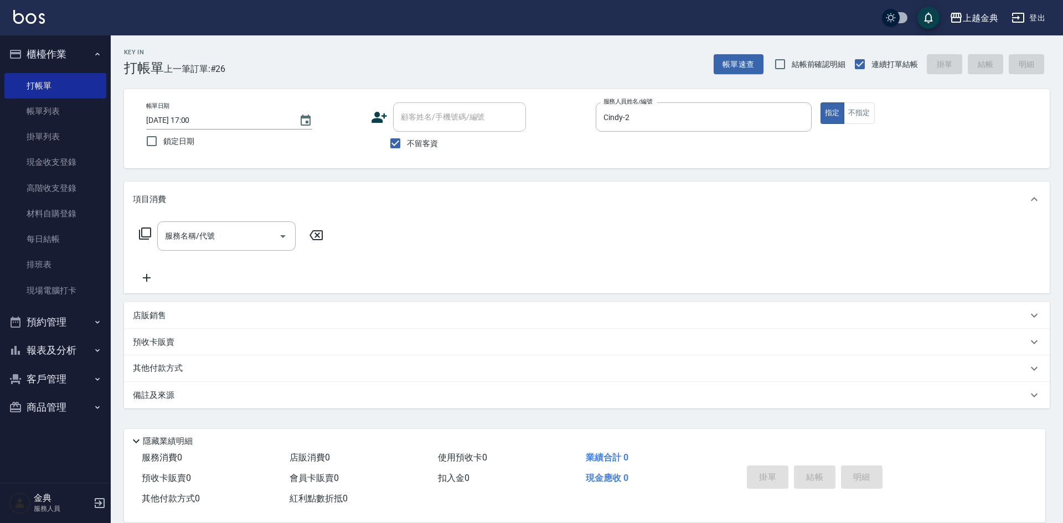
click at [145, 232] on icon at bounding box center [144, 233] width 13 height 13
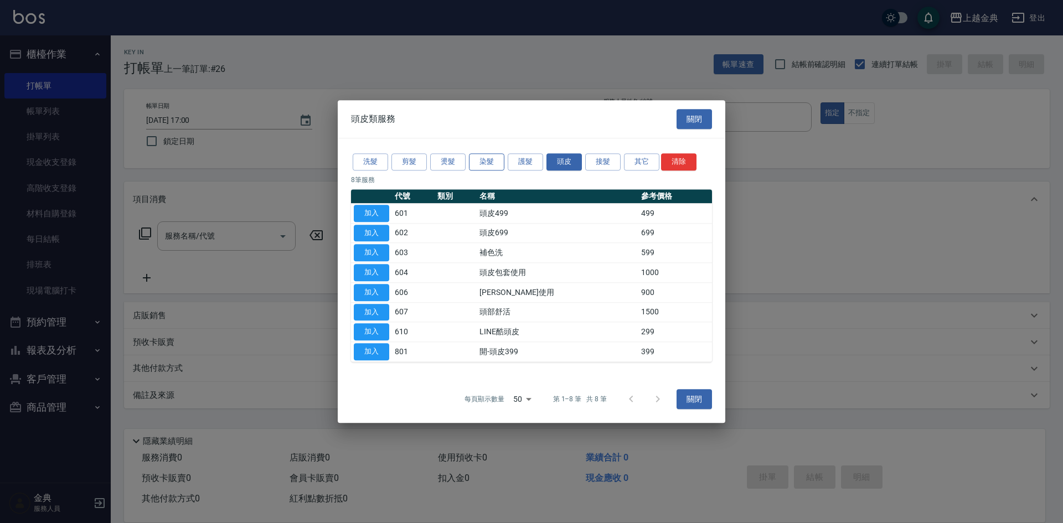
click at [482, 161] on button "染髮" at bounding box center [486, 161] width 35 height 17
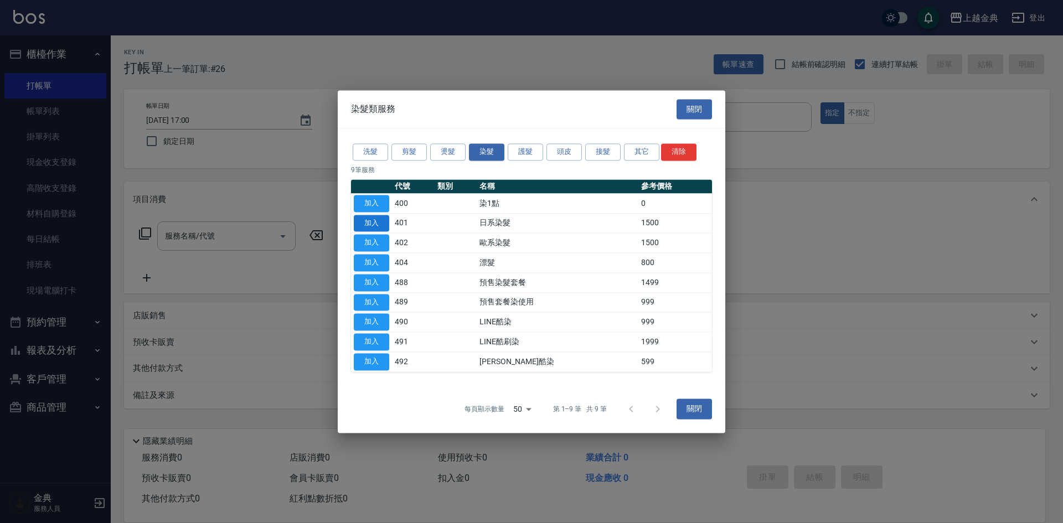
click at [378, 225] on button "加入" at bounding box center [371, 223] width 35 height 17
type input "日系染髮(401)"
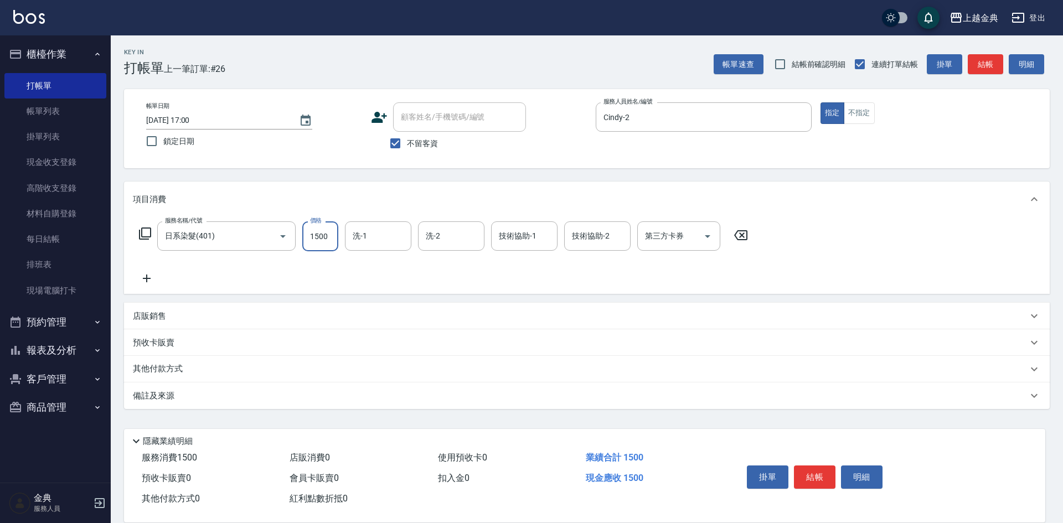
click at [327, 233] on input "1500" at bounding box center [320, 237] width 36 height 30
type input "1300"
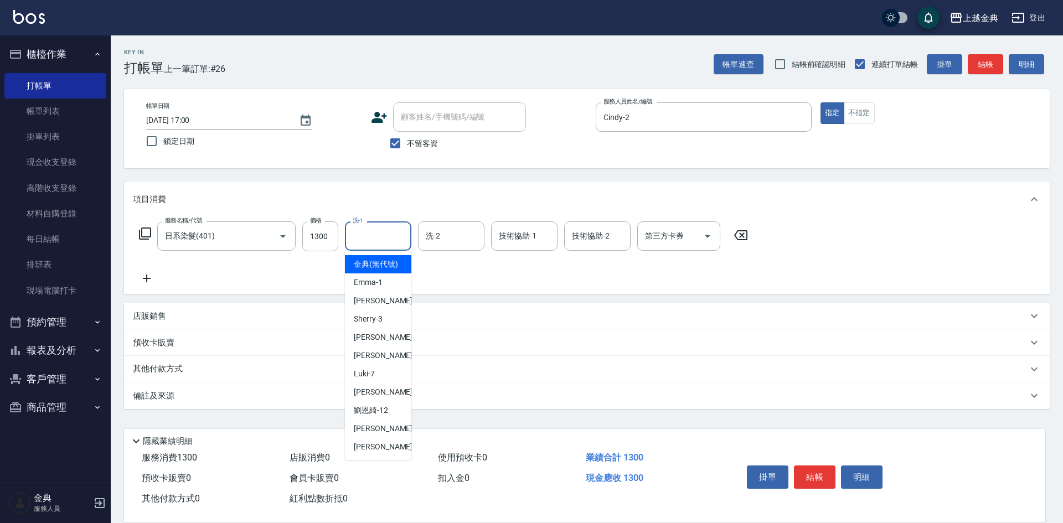
click at [398, 239] on input "洗-1" at bounding box center [378, 236] width 56 height 19
click at [377, 456] on div "[PERSON_NAME] -22" at bounding box center [378, 447] width 66 height 18
type input "[PERSON_NAME]-22"
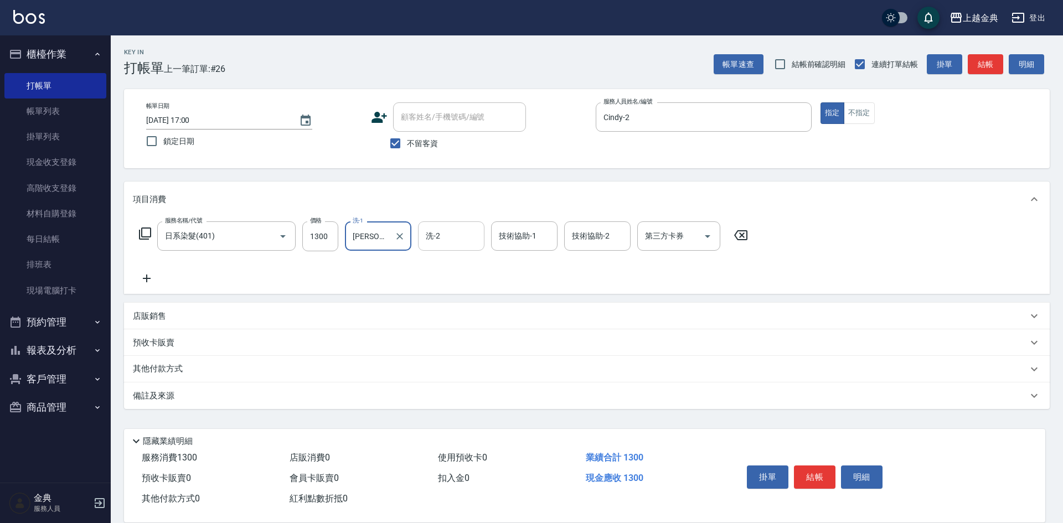
click at [452, 233] on input "洗-2" at bounding box center [451, 236] width 56 height 19
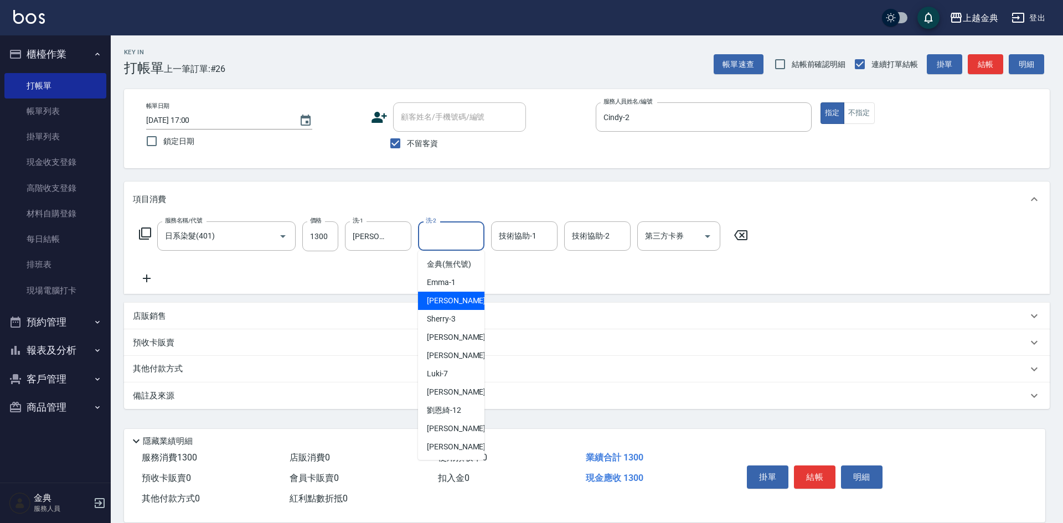
click at [451, 307] on span "Cindy -2" at bounding box center [459, 301] width 65 height 12
type input "Cindy-2"
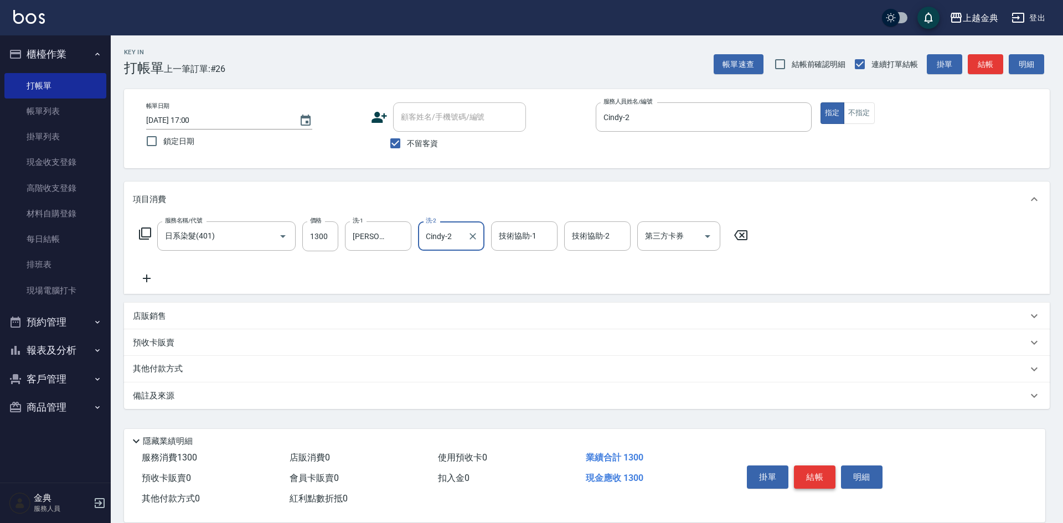
click at [810, 476] on button "結帳" at bounding box center [815, 477] width 42 height 23
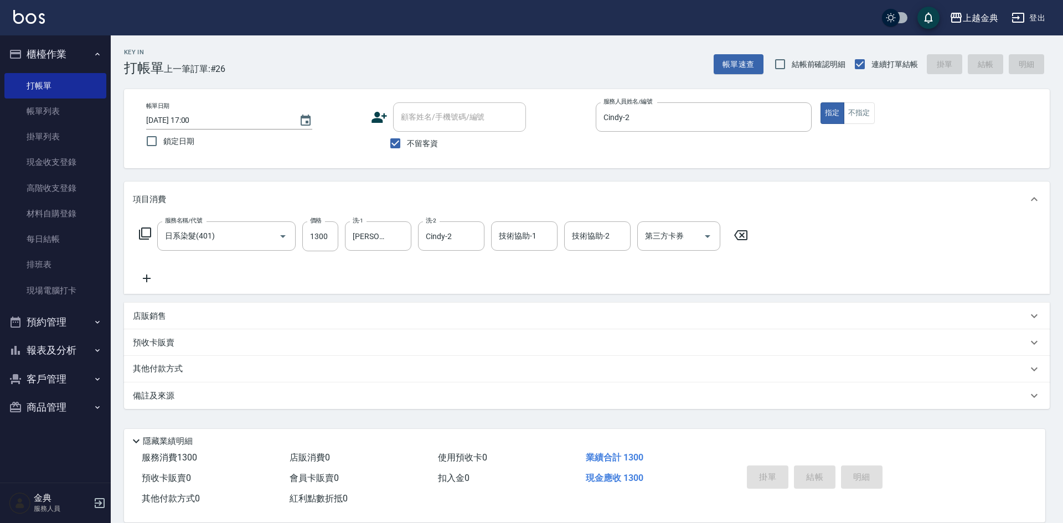
type input "[DATE] 17:01"
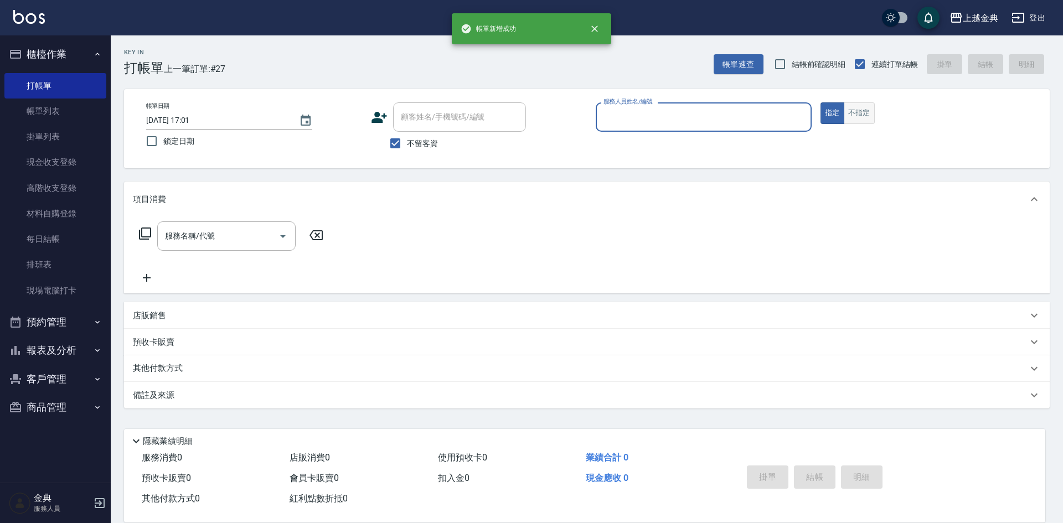
click at [860, 117] on button "不指定" at bounding box center [859, 113] width 31 height 22
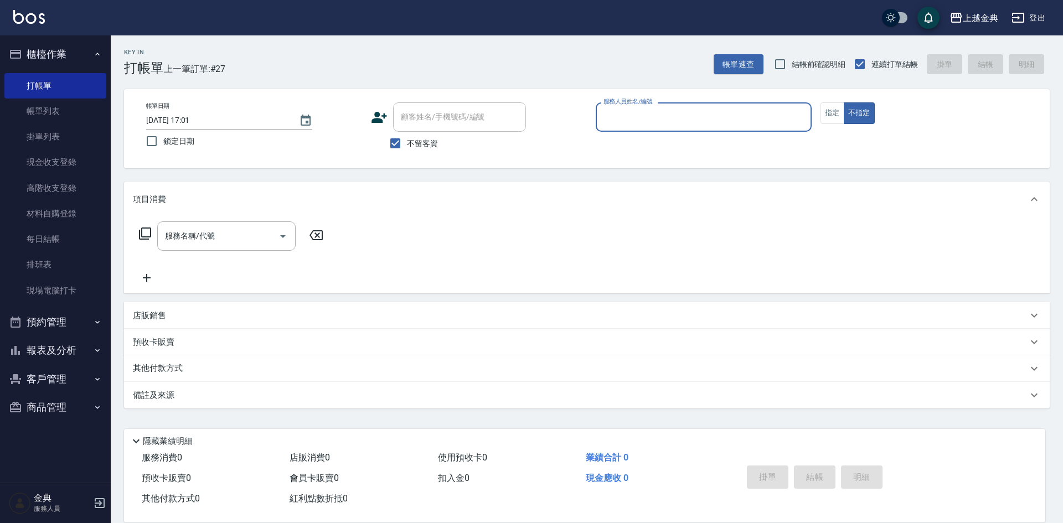
click at [761, 119] on input "服務人員姓名/編號" at bounding box center [704, 116] width 206 height 19
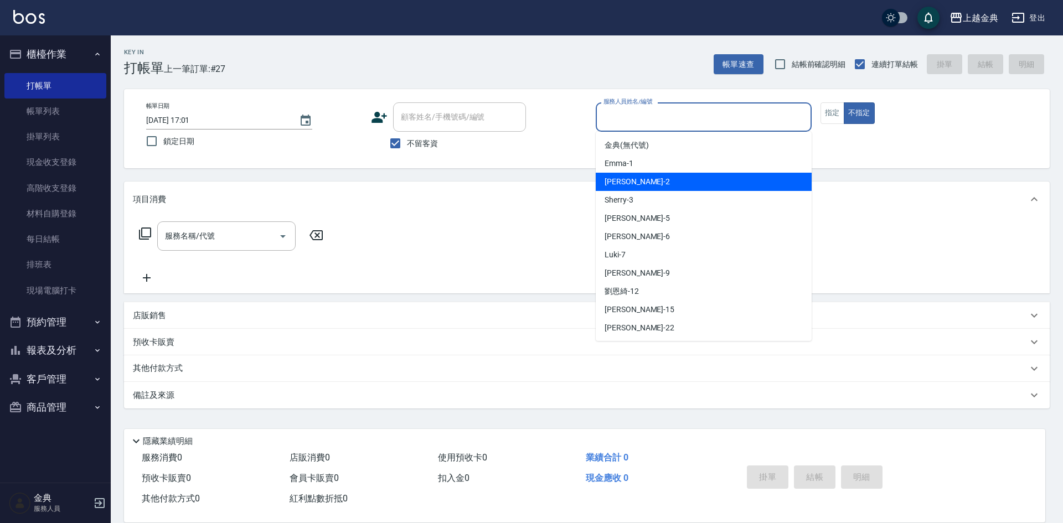
click at [711, 177] on div "Cindy -2" at bounding box center [704, 182] width 216 height 18
type input "Cindy-2"
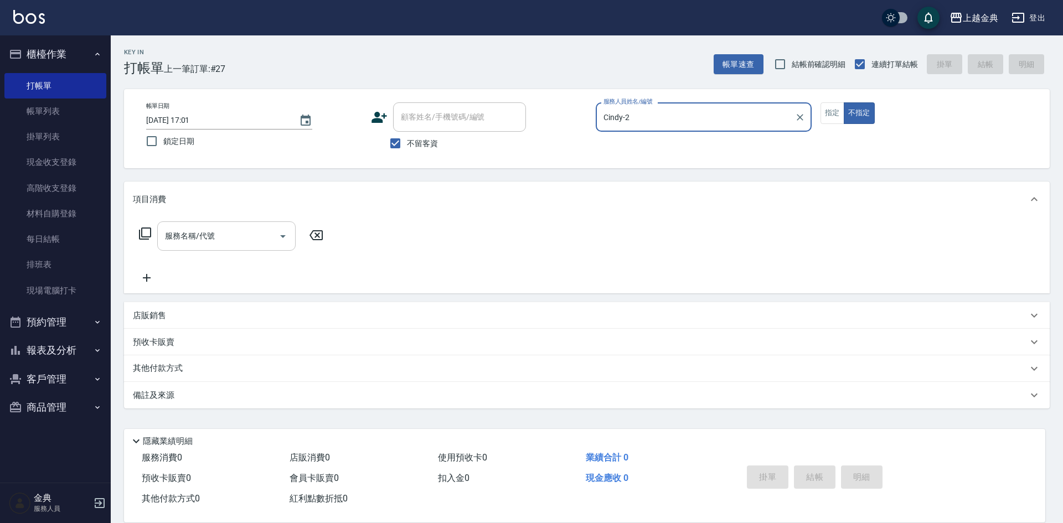
click at [285, 238] on icon "Open" at bounding box center [282, 236] width 13 height 13
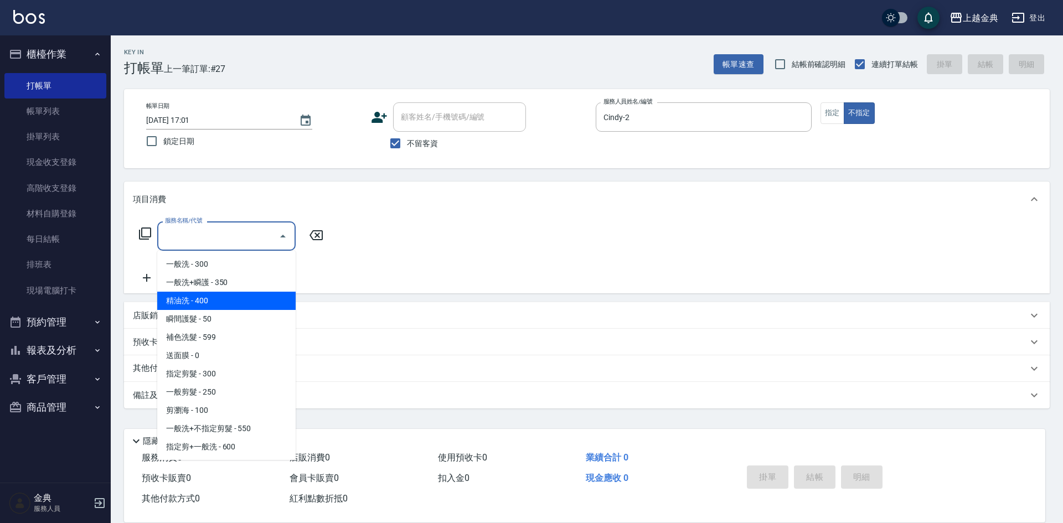
click at [237, 295] on span "精油洗 - 400" at bounding box center [226, 301] width 138 height 18
type input "精油洗(102)"
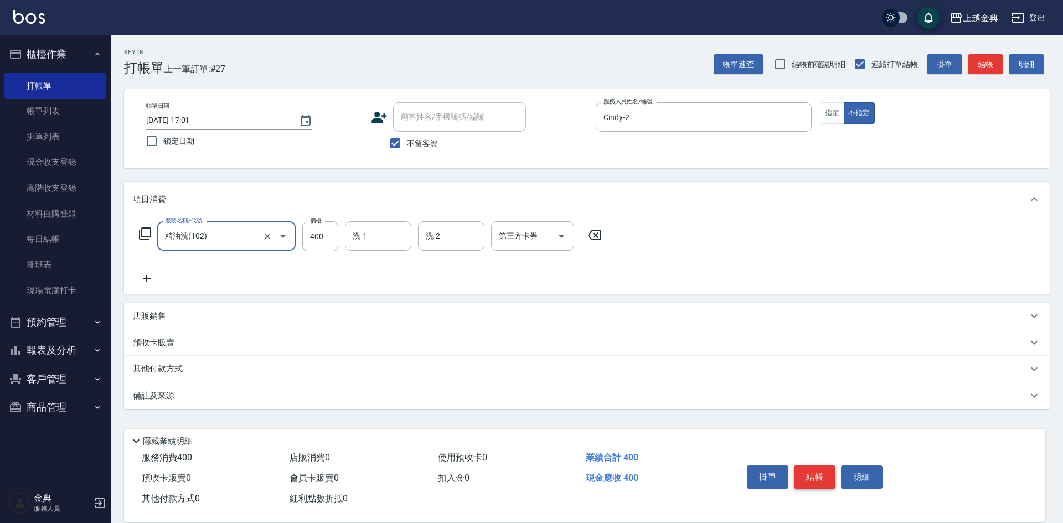
click at [803, 471] on button "結帳" at bounding box center [815, 477] width 42 height 23
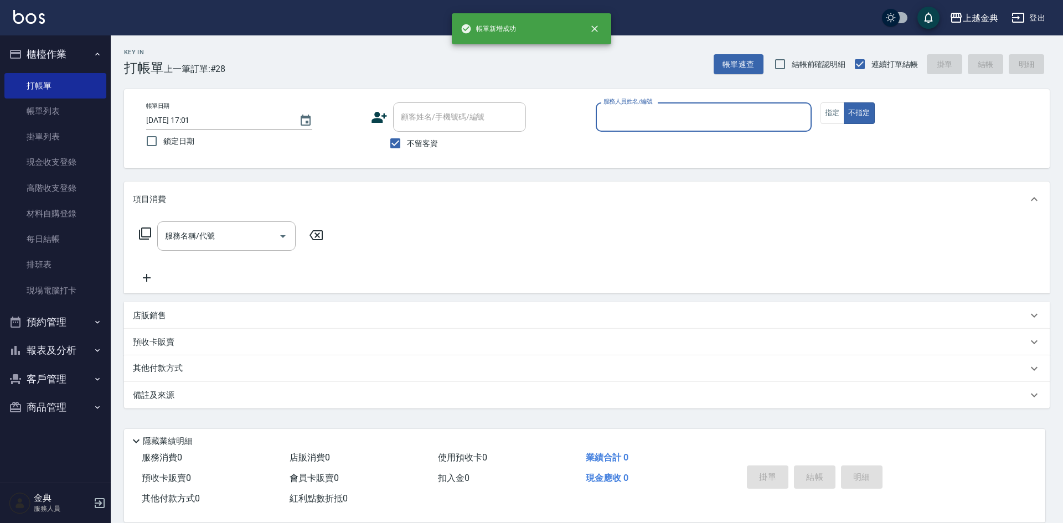
click at [777, 123] on input "服務人員姓名/編號" at bounding box center [704, 116] width 206 height 19
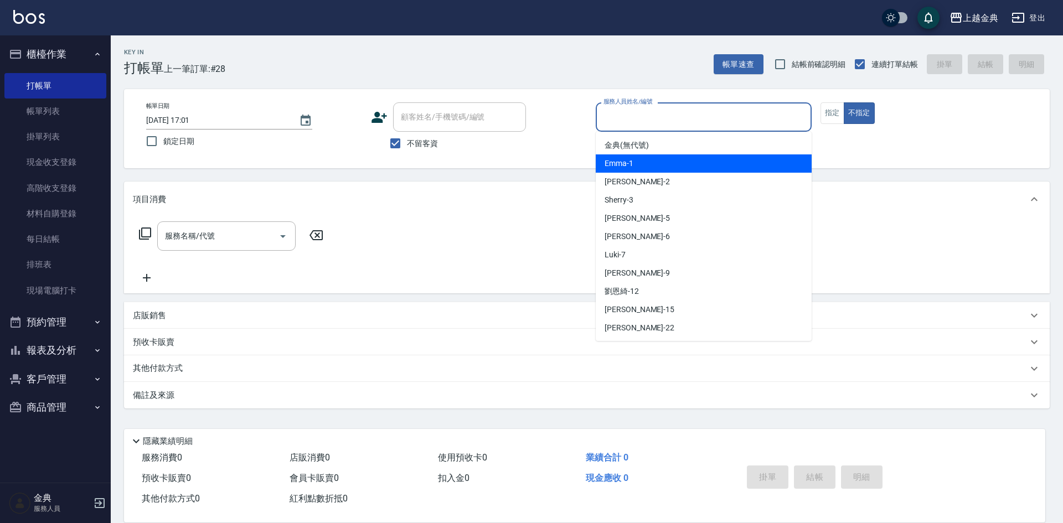
click at [717, 166] on div "Emma -1" at bounding box center [704, 164] width 216 height 18
type input "Emma-1"
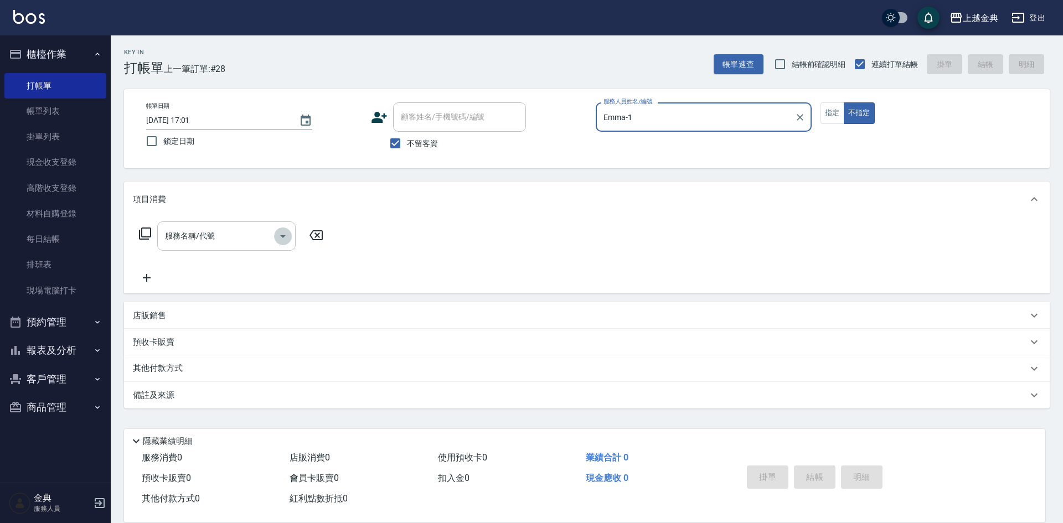
click at [281, 237] on icon "Open" at bounding box center [282, 236] width 13 height 13
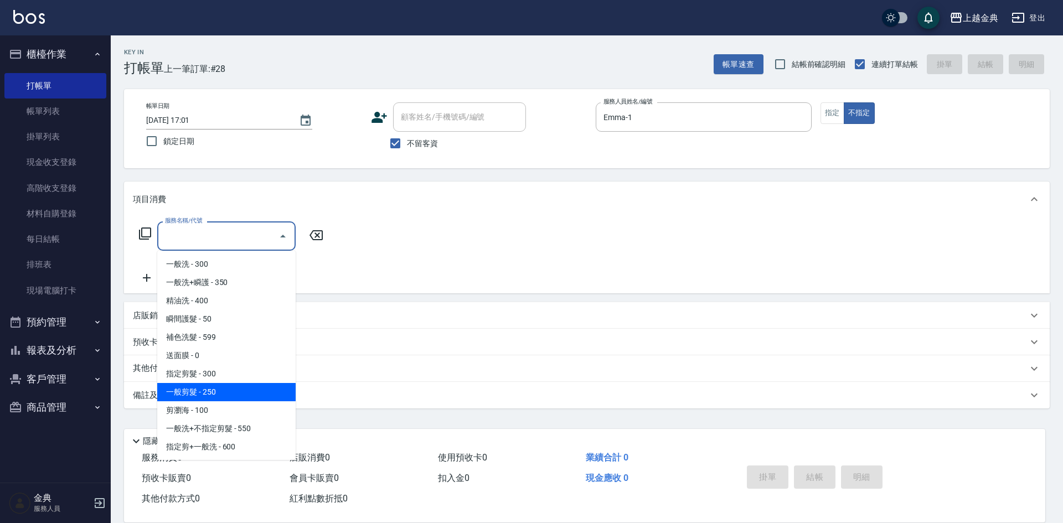
click at [226, 395] on span "一般剪髮 - 250" at bounding box center [226, 392] width 138 height 18
type input "一般剪髮(200)"
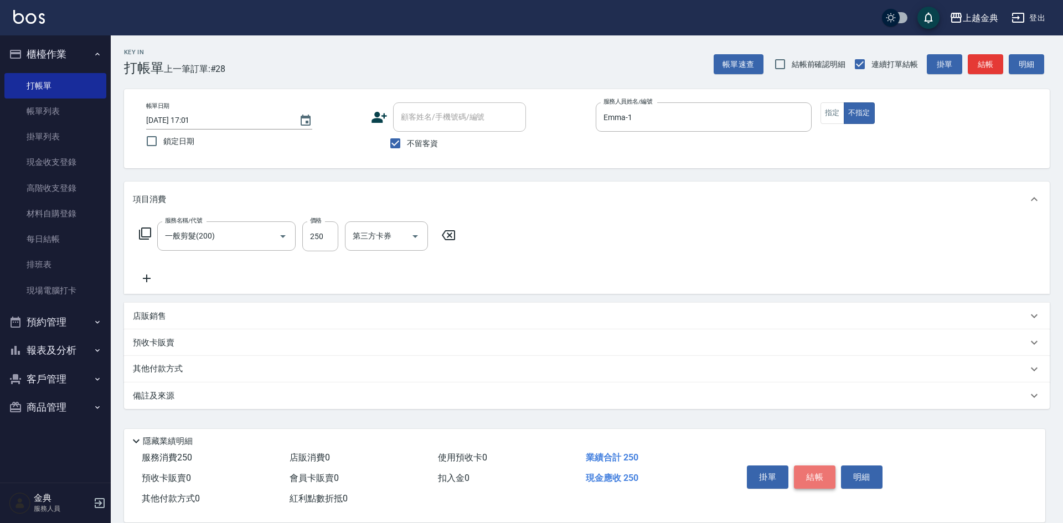
click at [811, 472] on button "結帳" at bounding box center [815, 477] width 42 height 23
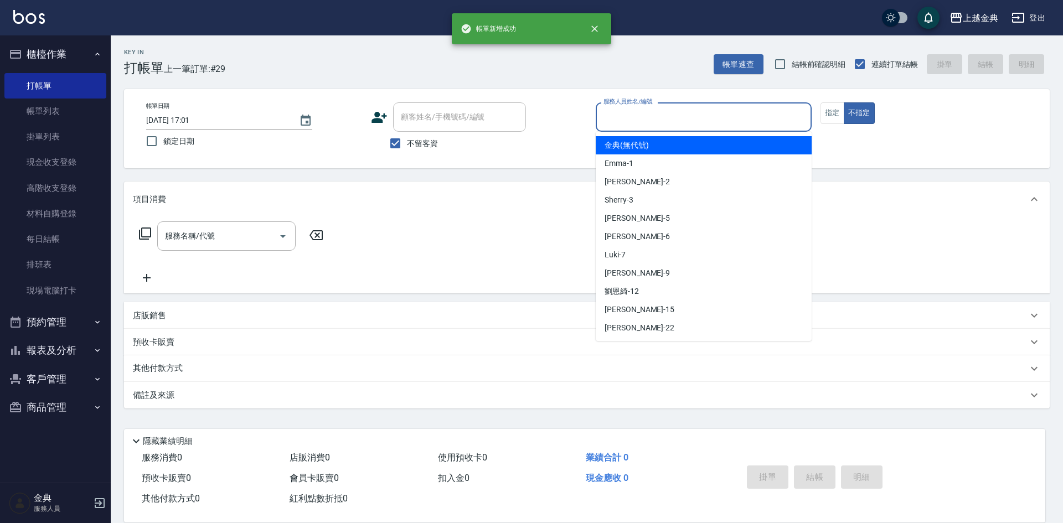
click at [737, 116] on input "服務人員姓名/編號" at bounding box center [704, 116] width 206 height 19
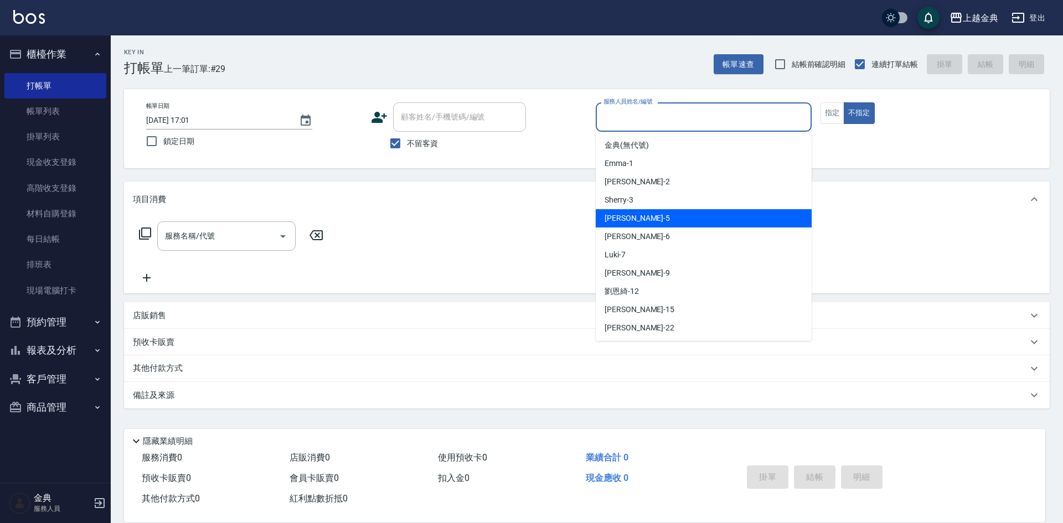
click at [691, 213] on div "[PERSON_NAME] -5" at bounding box center [704, 218] width 216 height 18
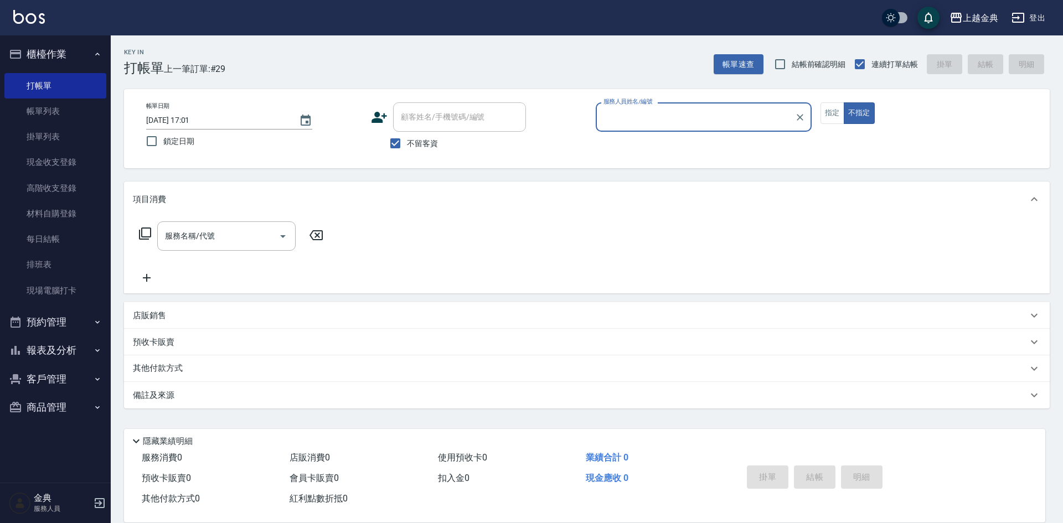
type input "[PERSON_NAME]-5"
click at [290, 239] on button "Open" at bounding box center [283, 237] width 18 height 18
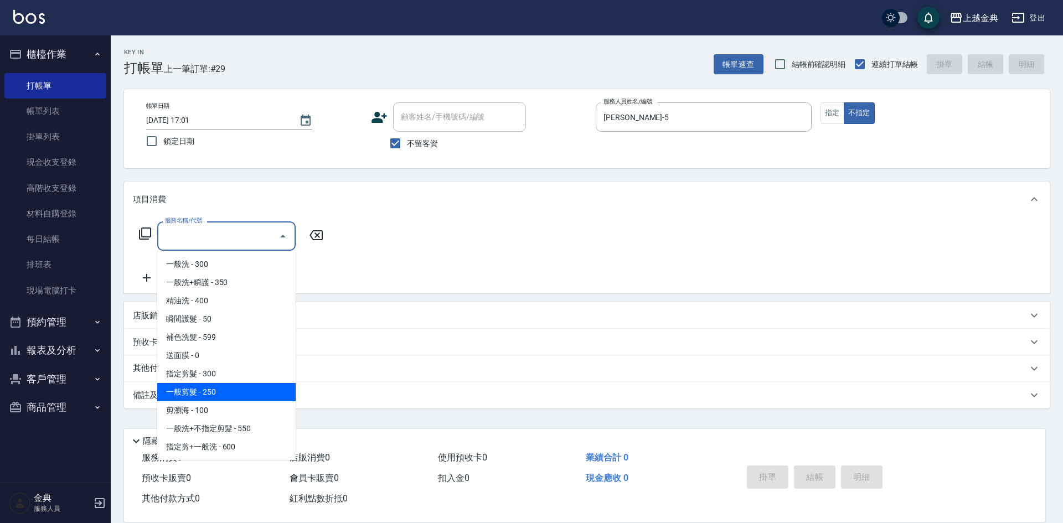
click at [229, 388] on span "一般剪髮 - 250" at bounding box center [226, 392] width 138 height 18
type input "一般剪髮(200)"
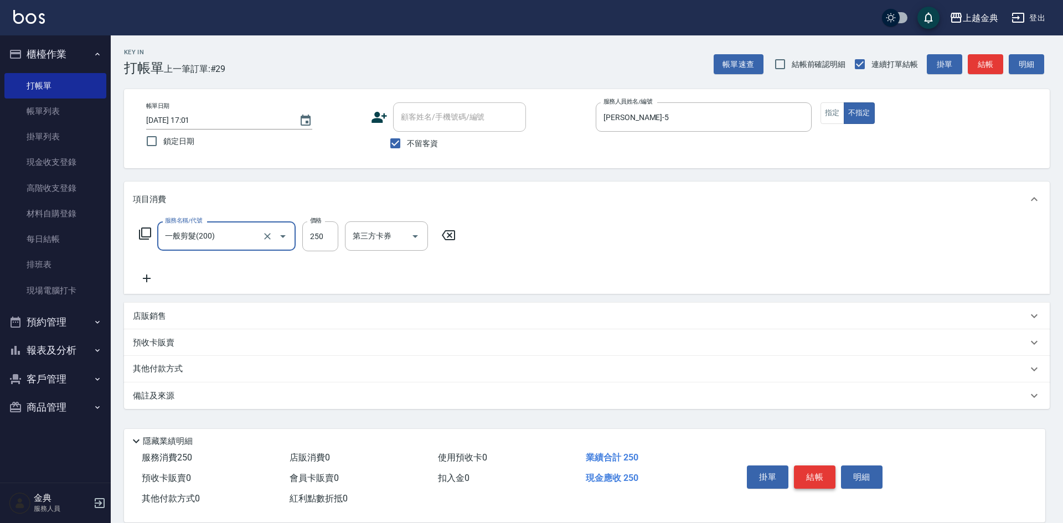
click at [815, 466] on button "結帳" at bounding box center [815, 477] width 42 height 23
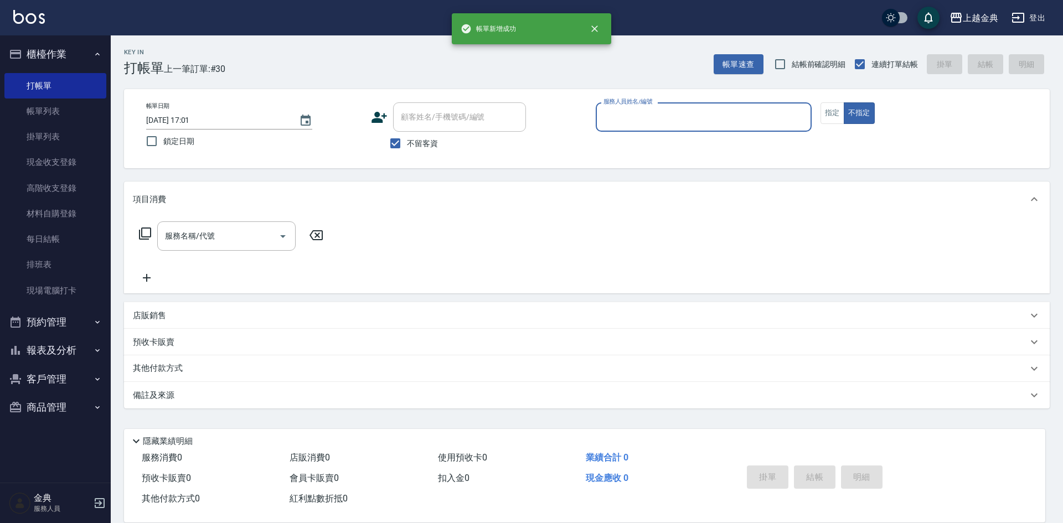
click at [719, 117] on input "服務人員姓名/編號" at bounding box center [704, 116] width 206 height 19
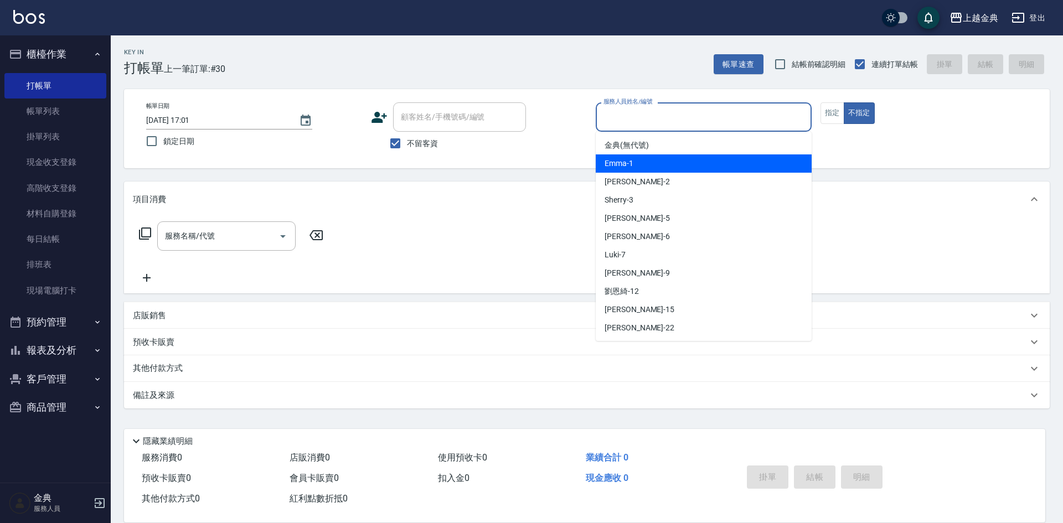
click at [687, 158] on div "Emma -1" at bounding box center [704, 164] width 216 height 18
type input "Emma-1"
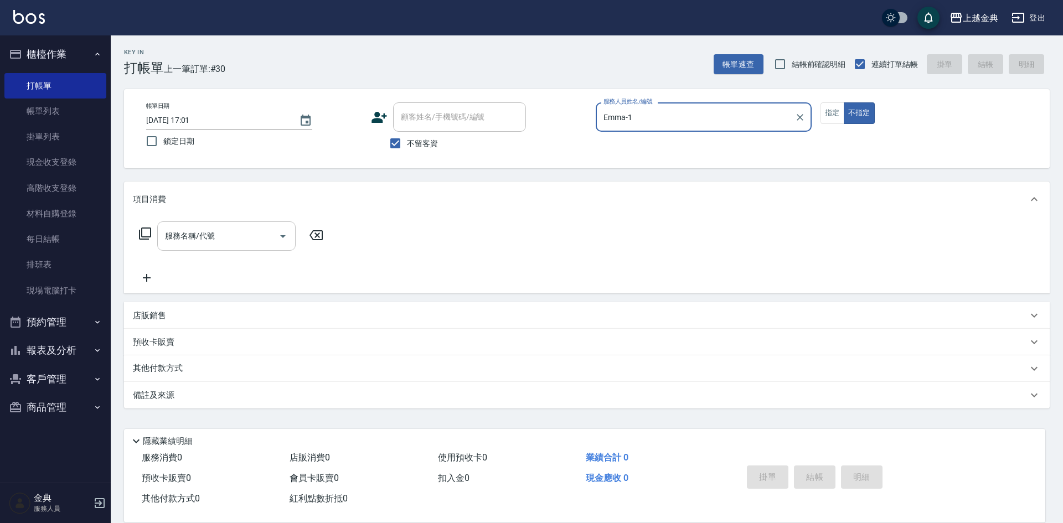
click at [288, 235] on icon "Open" at bounding box center [282, 236] width 13 height 13
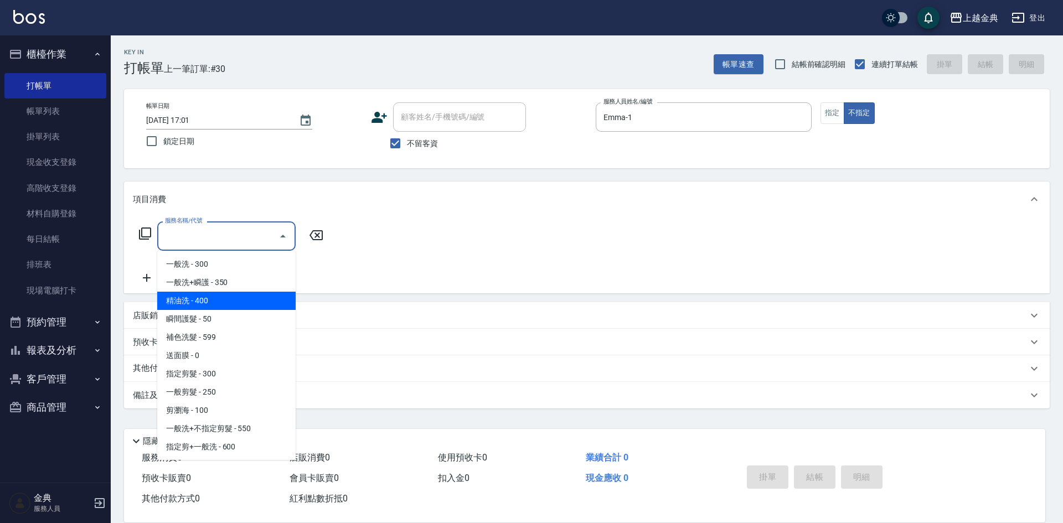
click at [239, 292] on span "精油洗 - 400" at bounding box center [226, 301] width 138 height 18
type input "精油洗(102)"
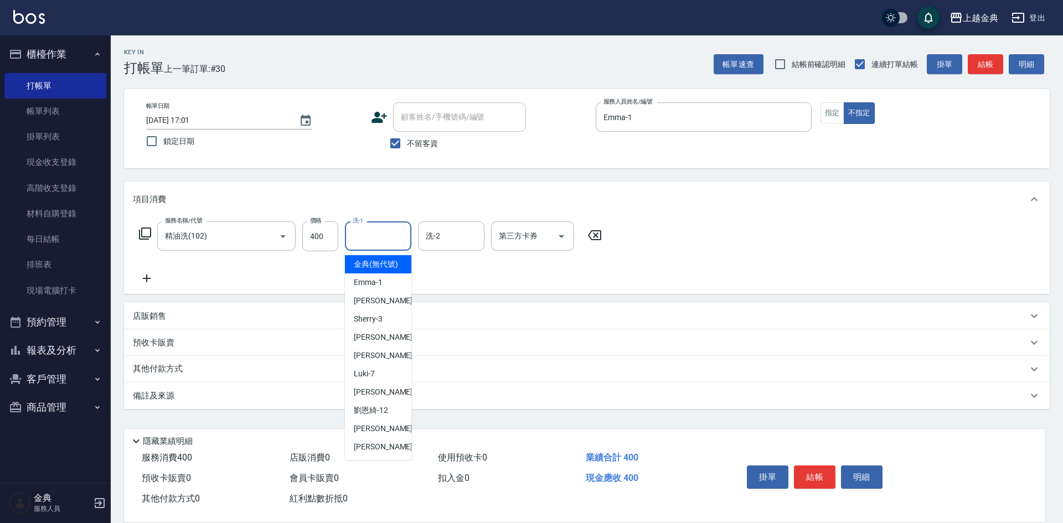
click at [373, 234] on input "洗-1" at bounding box center [378, 236] width 56 height 19
click at [387, 452] on div "[PERSON_NAME] -22" at bounding box center [378, 447] width 66 height 18
type input "[PERSON_NAME]-22"
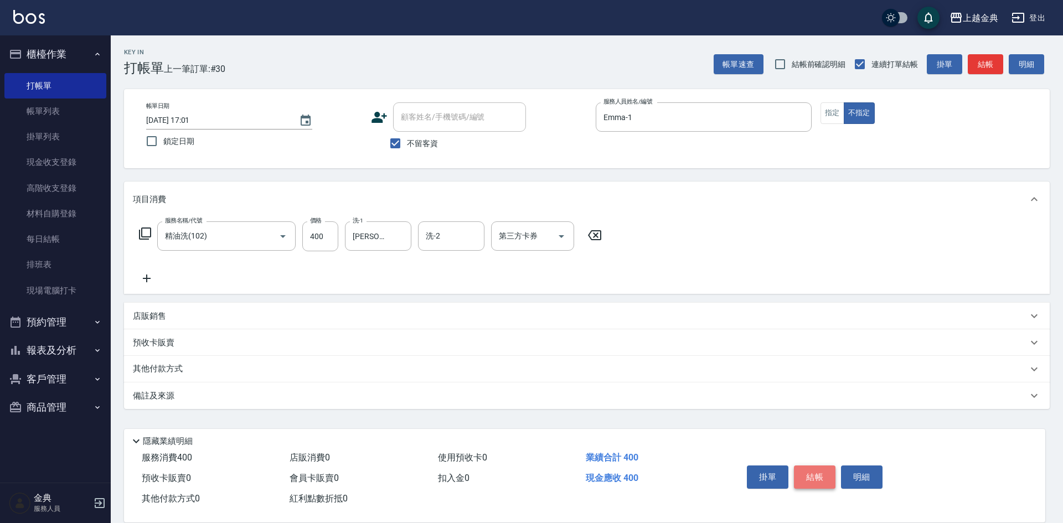
click at [819, 470] on button "結帳" at bounding box center [815, 477] width 42 height 23
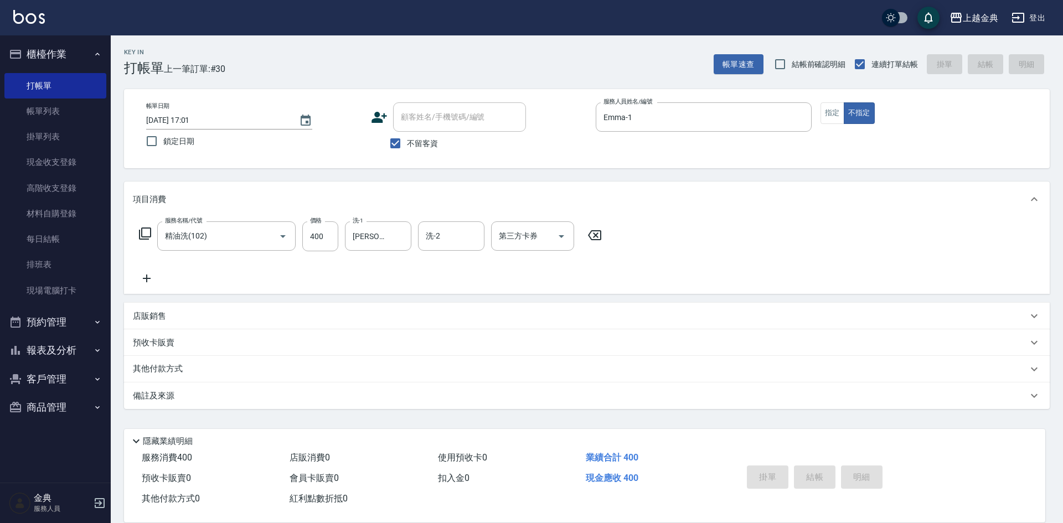
type input "[DATE] 17:02"
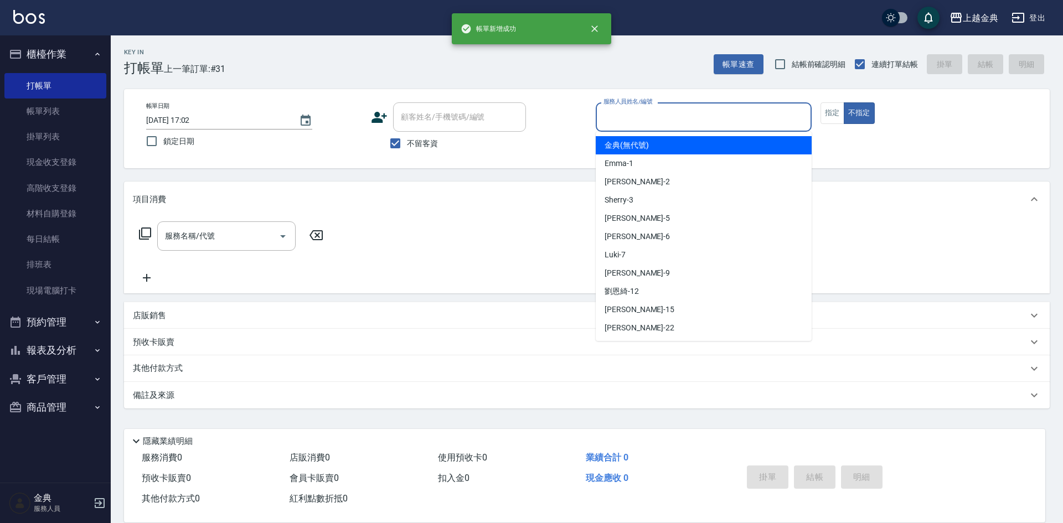
click at [716, 118] on input "服務人員姓名/編號" at bounding box center [704, 116] width 206 height 19
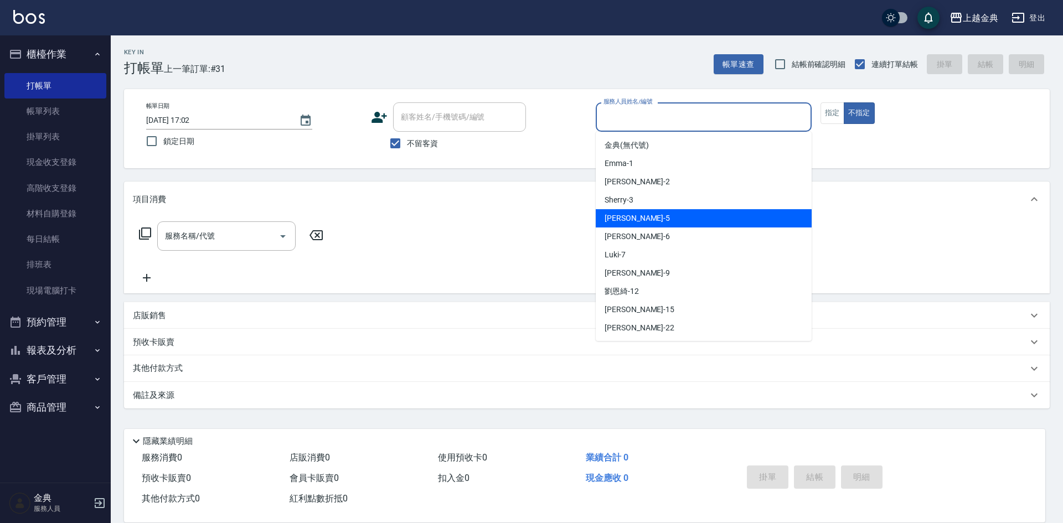
click at [693, 216] on div "[PERSON_NAME] -5" at bounding box center [704, 218] width 216 height 18
type input "[PERSON_NAME]-5"
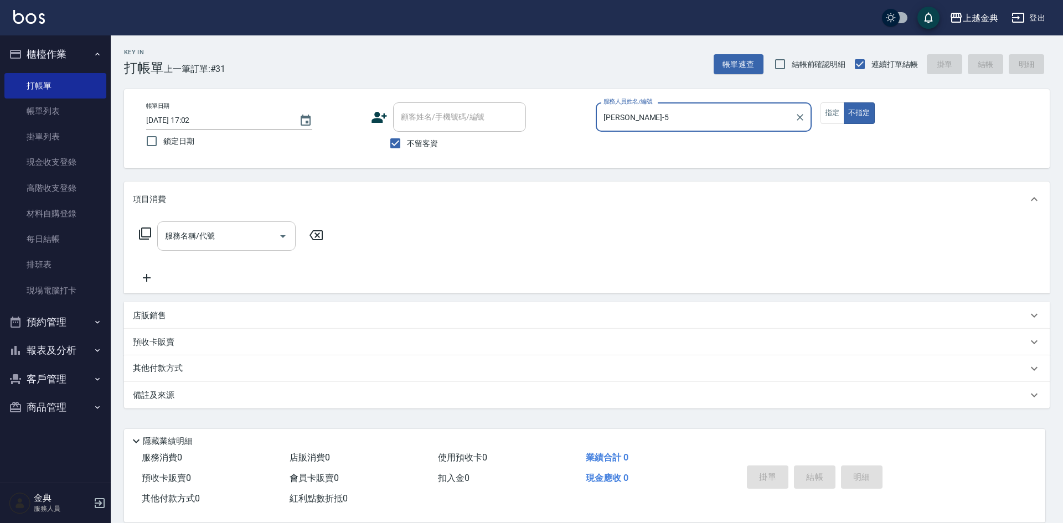
click at [285, 239] on icon "Open" at bounding box center [282, 236] width 13 height 13
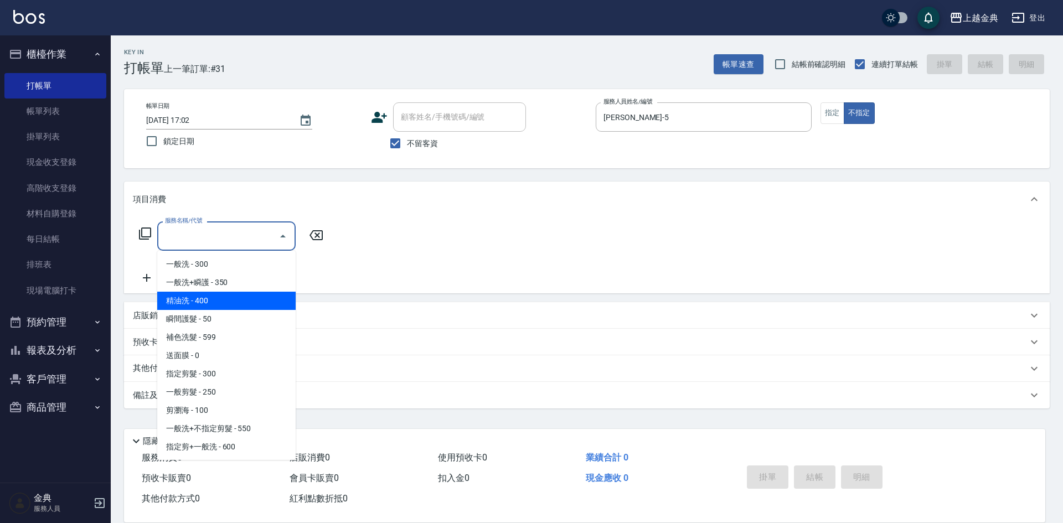
click at [256, 302] on span "精油洗 - 400" at bounding box center [226, 301] width 138 height 18
type input "精油洗(102)"
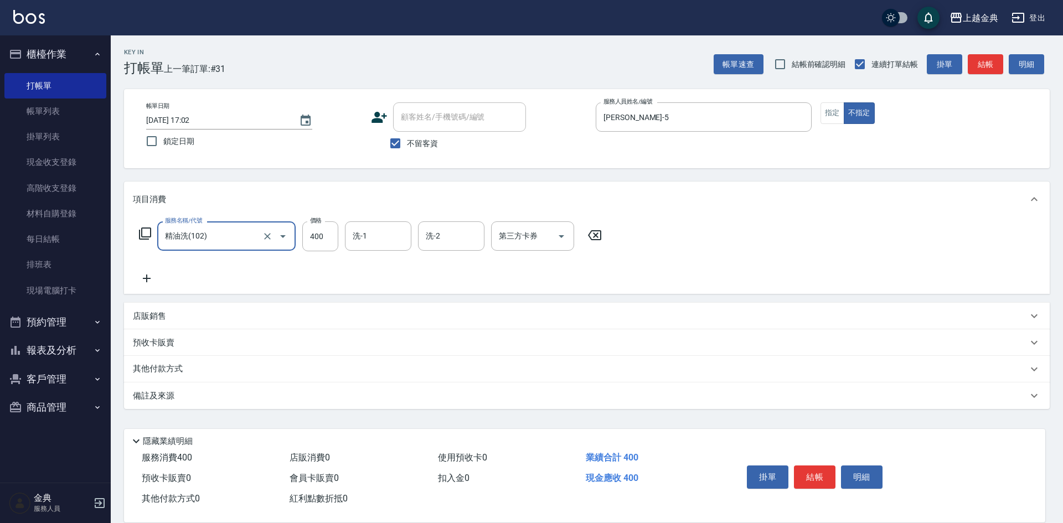
click at [807, 474] on button "結帳" at bounding box center [815, 477] width 42 height 23
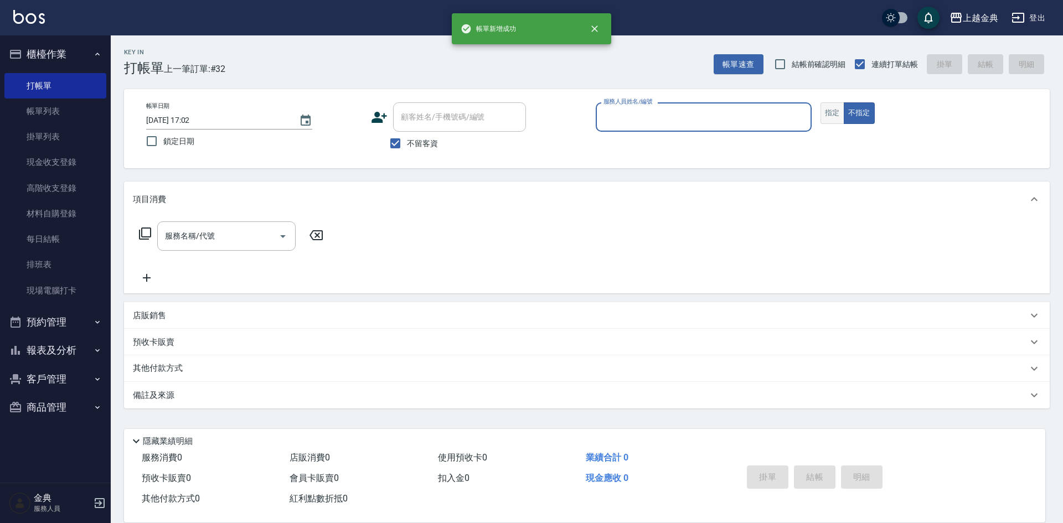
click at [834, 106] on button "指定" at bounding box center [833, 113] width 24 height 22
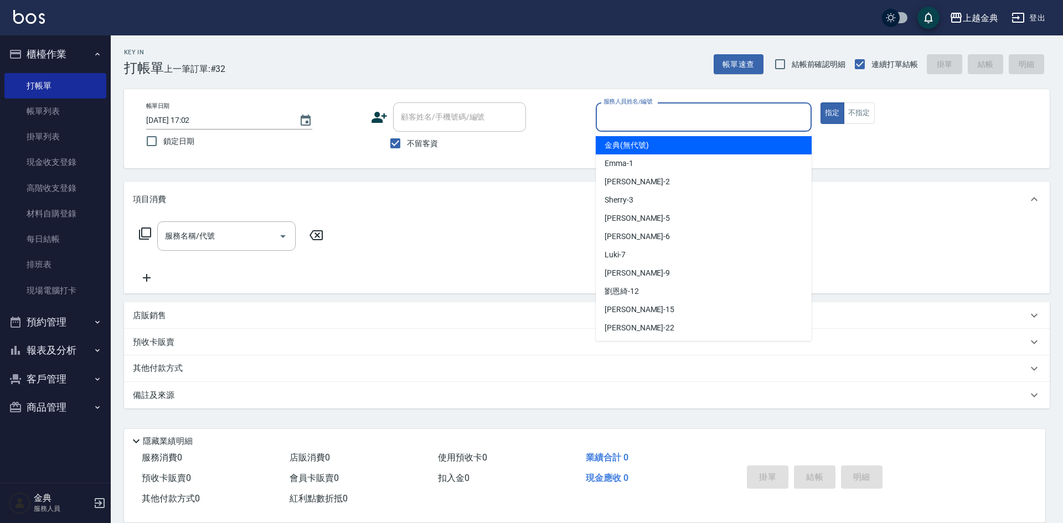
click at [744, 126] on input "服務人員姓名/編號" at bounding box center [704, 116] width 206 height 19
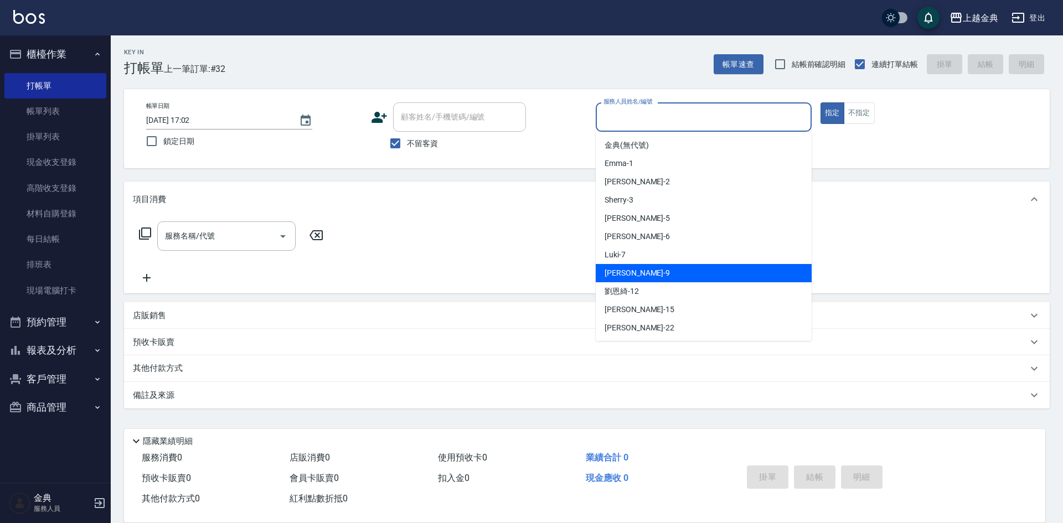
click at [681, 272] on div "[PERSON_NAME] -9" at bounding box center [704, 273] width 216 height 18
type input "[PERSON_NAME]-9"
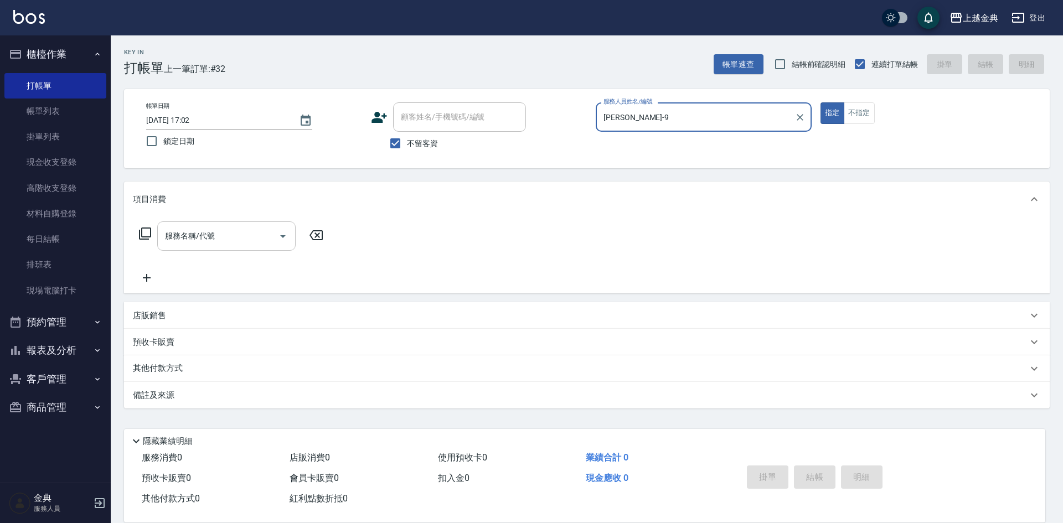
click at [284, 234] on icon "Open" at bounding box center [282, 236] width 13 height 13
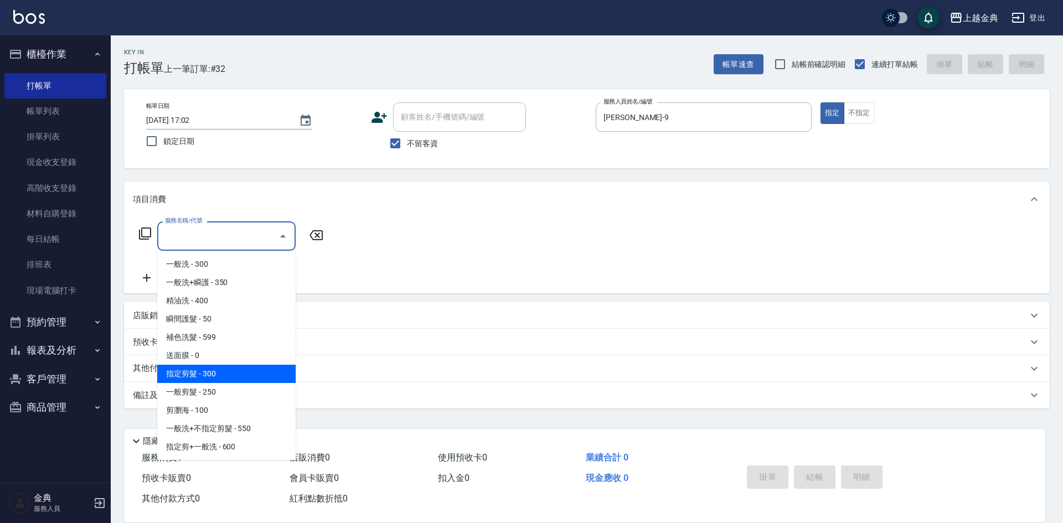
click at [234, 368] on span "指定剪髮 - 300" at bounding box center [226, 374] width 138 height 18
type input "指定剪髮(199)"
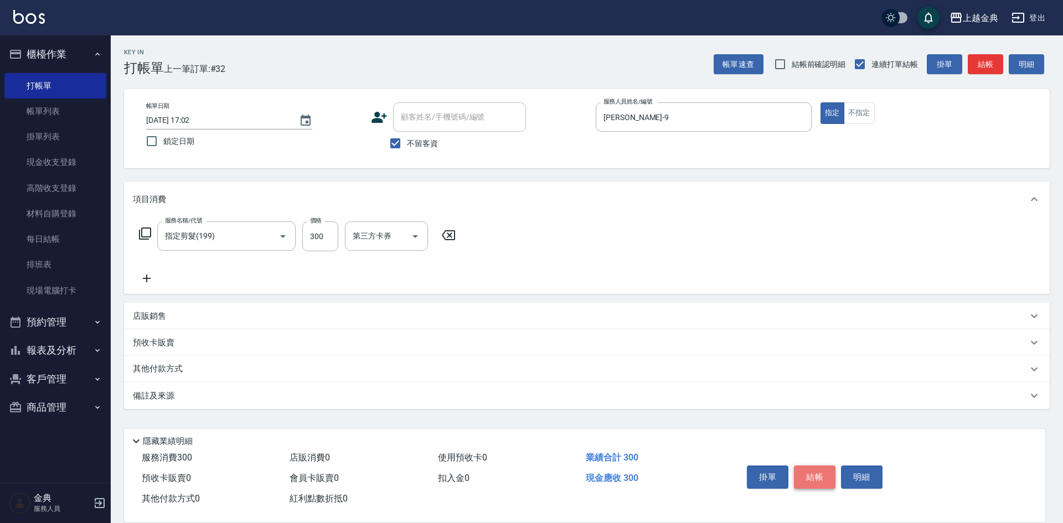
click at [821, 471] on button "結帳" at bounding box center [815, 477] width 42 height 23
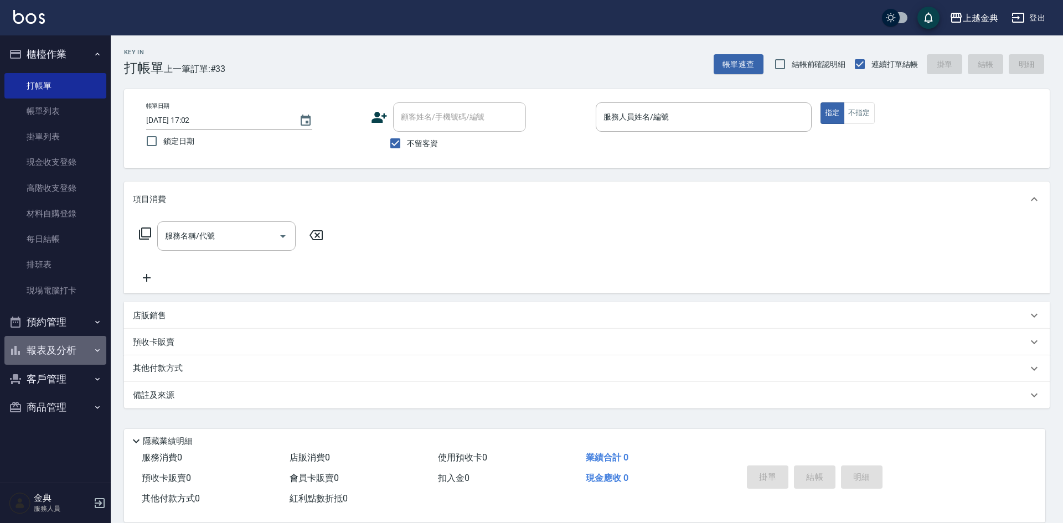
click at [93, 353] on icon "button" at bounding box center [97, 350] width 9 height 9
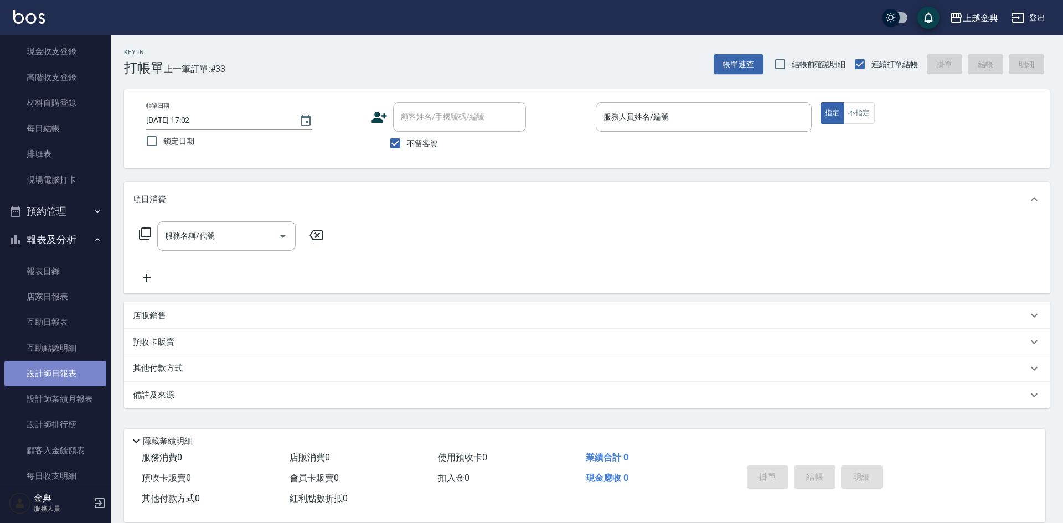
click at [73, 366] on link "設計師日報表" at bounding box center [55, 373] width 102 height 25
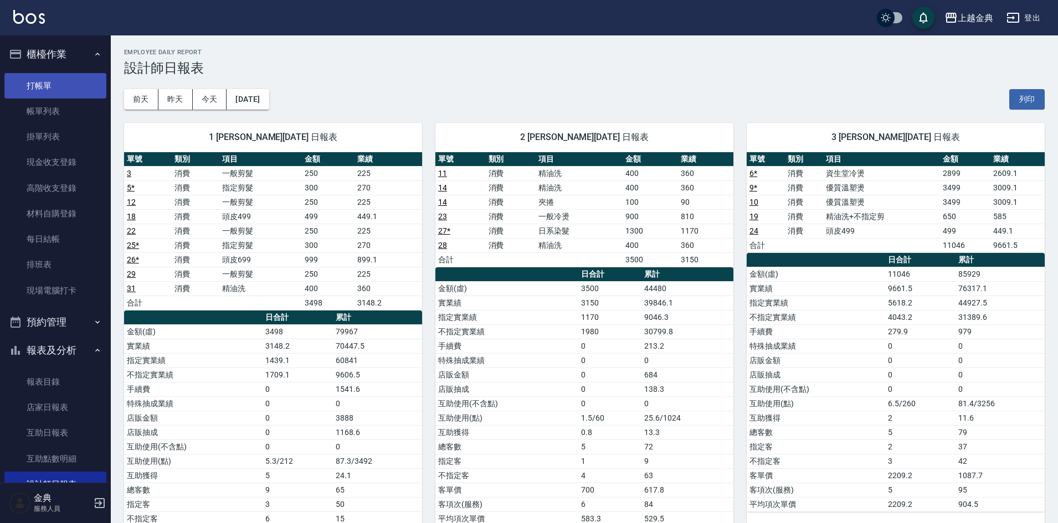
click at [30, 86] on link "打帳單" at bounding box center [55, 85] width 102 height 25
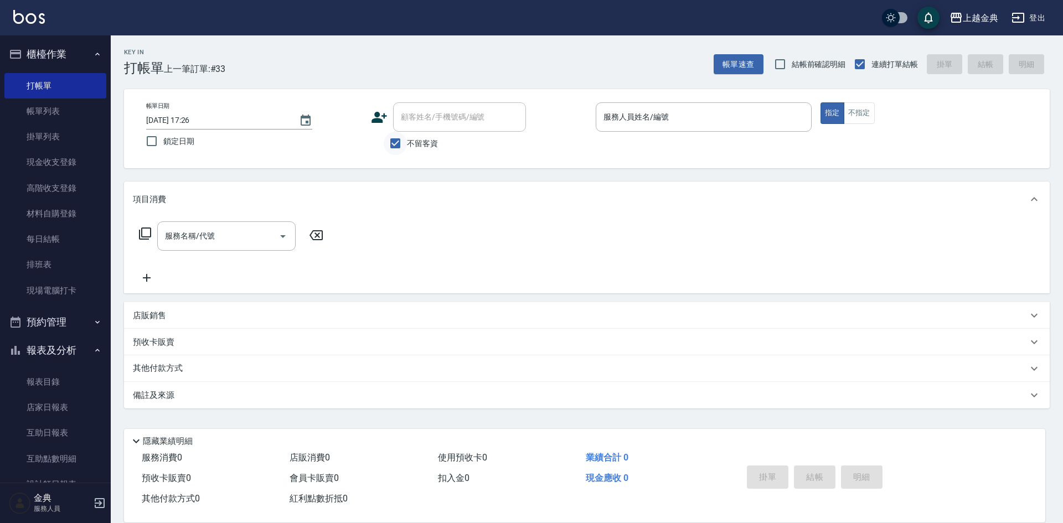
click at [390, 153] on input "不留客資" at bounding box center [395, 143] width 23 height 23
checkbox input "false"
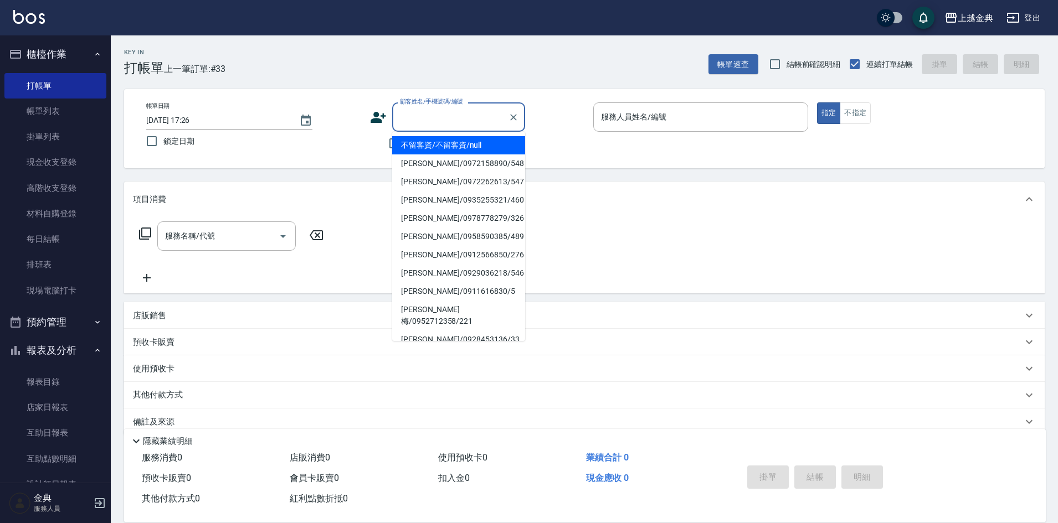
click at [431, 119] on input "顧客姓名/手機號碼/編號" at bounding box center [450, 116] width 106 height 19
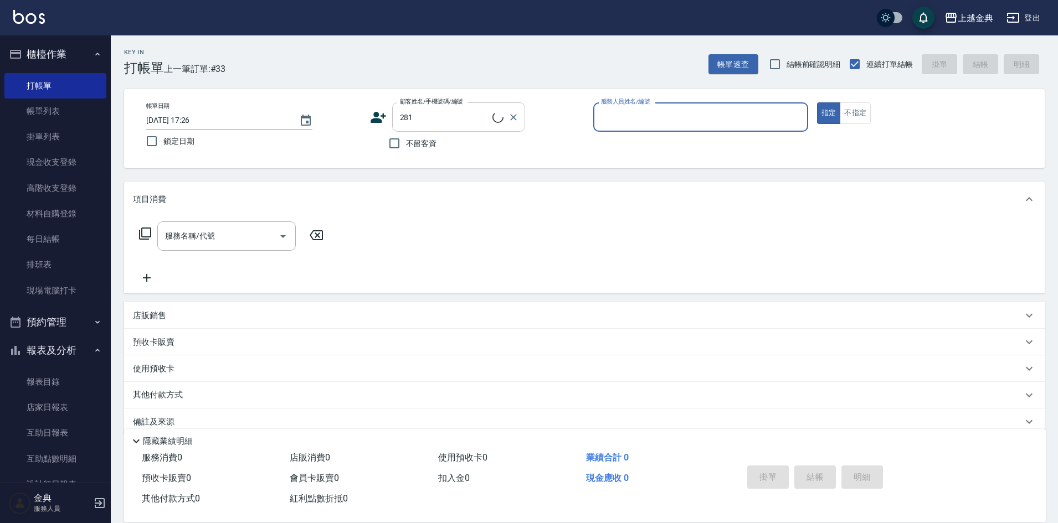
type input "[PERSON_NAME]/0935186280/281"
click at [185, 369] on icon at bounding box center [181, 369] width 12 height 11
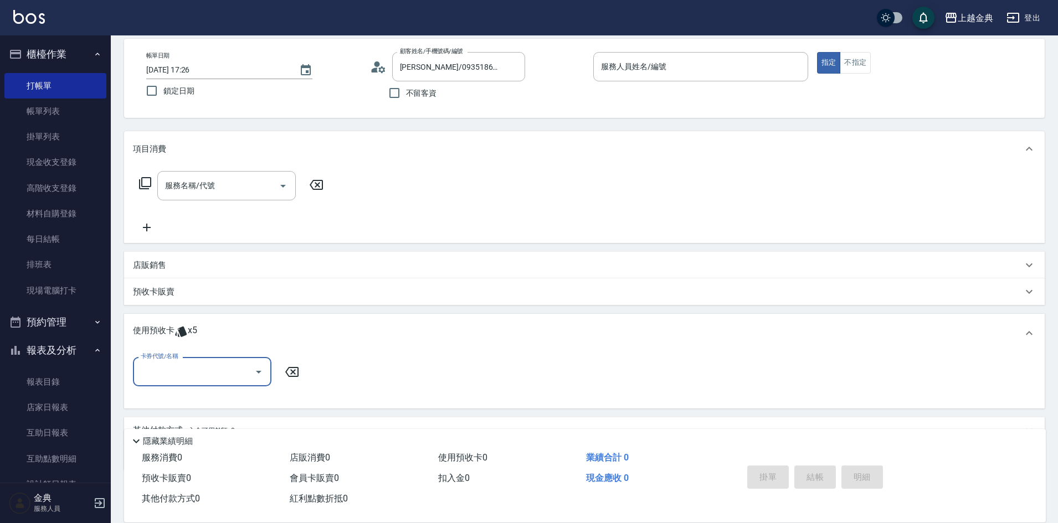
scroll to position [104, 0]
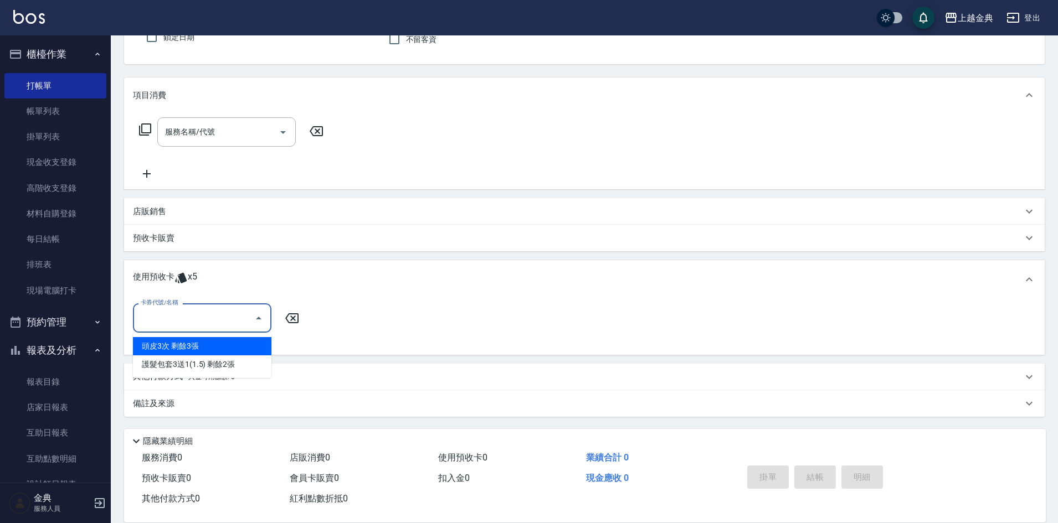
click at [200, 327] on input "卡券代號/名稱" at bounding box center [194, 317] width 112 height 19
click at [220, 367] on div "護髮包套3送1(1.5) 剩餘2張" at bounding box center [202, 365] width 138 height 18
type input "護髮包套3送1(1.5)"
